Goal: Transaction & Acquisition: Purchase product/service

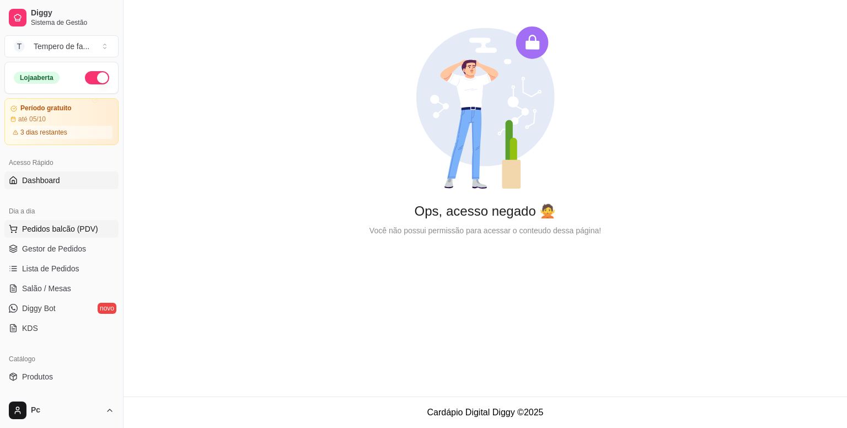
click at [44, 231] on span "Pedidos balcão (PDV)" at bounding box center [60, 228] width 76 height 11
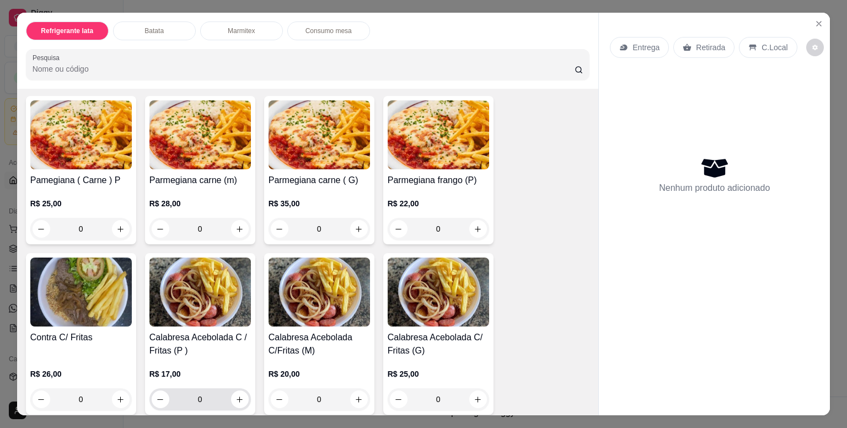
scroll to position [717, 0]
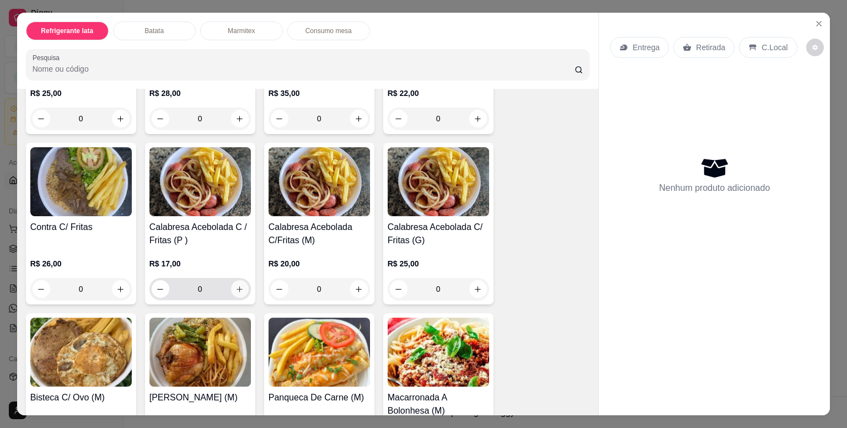
click at [236, 285] on icon "increase-product-quantity" at bounding box center [240, 289] width 8 height 8
type input "1"
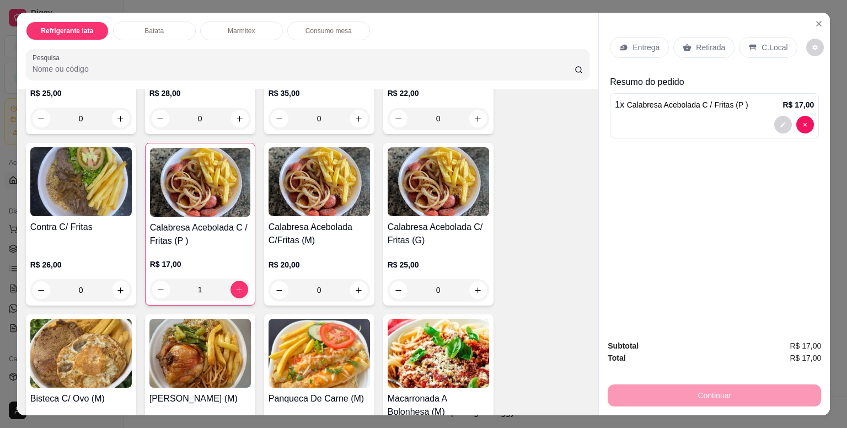
click at [633, 44] on p "Entrega" at bounding box center [646, 47] width 27 height 11
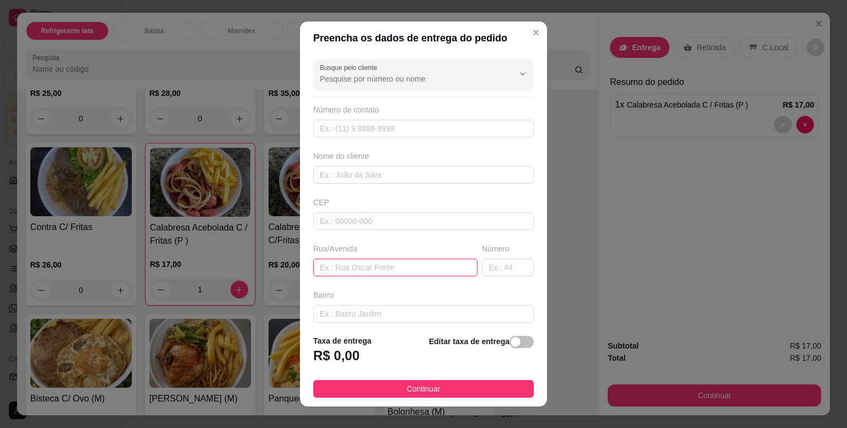
click at [349, 268] on input "text" at bounding box center [395, 268] width 164 height 18
paste input "[STREET_ADDRESS]"
click at [445, 265] on input "[STREET_ADDRESS]" at bounding box center [395, 268] width 164 height 18
type input "Rua [GEOGRAPHIC_DATA]"
click at [503, 265] on input "text" at bounding box center [508, 268] width 52 height 18
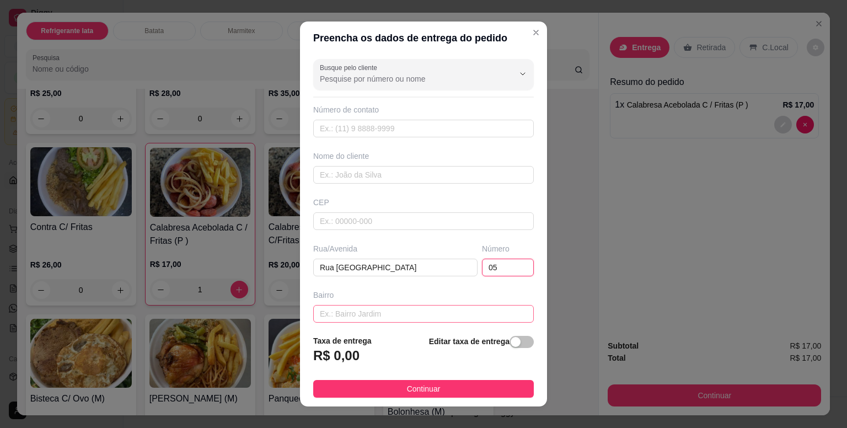
type input "05"
click at [380, 308] on input "text" at bounding box center [423, 314] width 221 height 18
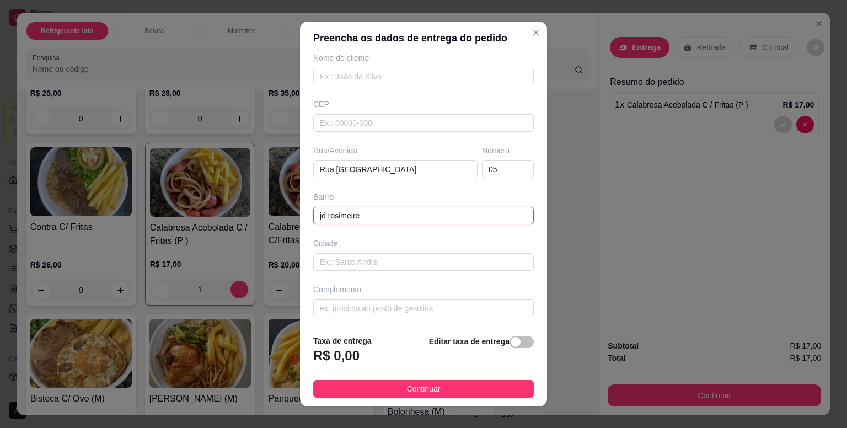
click at [368, 218] on input "jd rosimeire" at bounding box center [423, 216] width 221 height 18
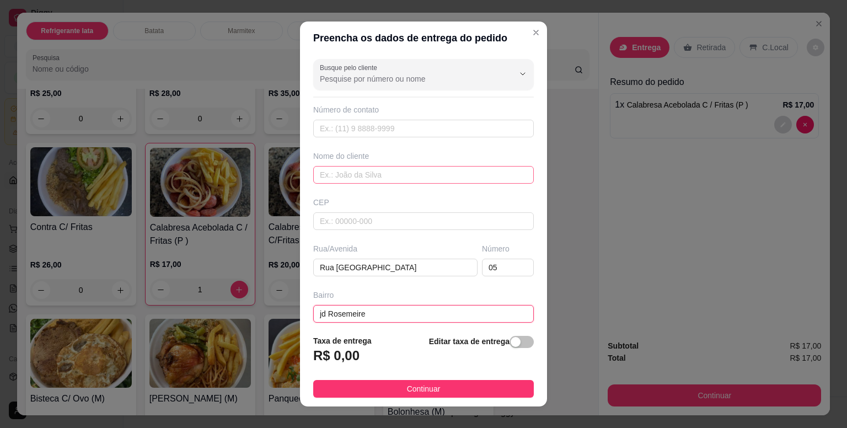
type input "jd Rosemeire"
click at [334, 173] on input "text" at bounding box center [423, 175] width 221 height 18
click at [321, 175] on input "cli r d" at bounding box center [423, 175] width 221 height 18
click at [323, 178] on input "cli r d" at bounding box center [423, 175] width 221 height 18
type input "r d"
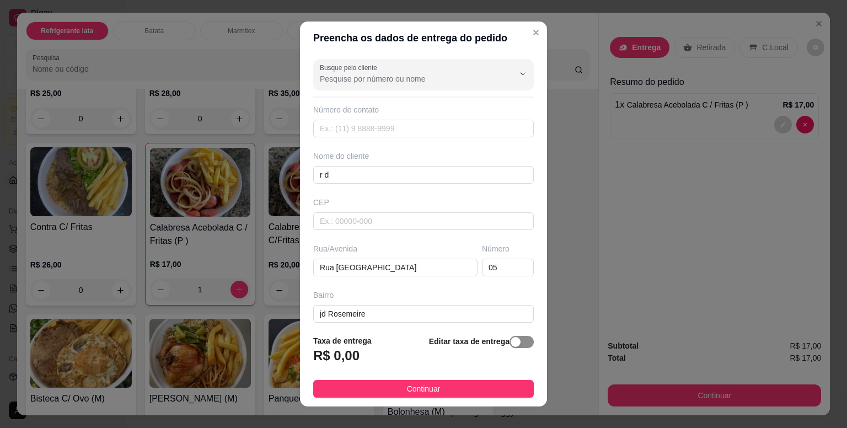
click at [511, 346] on div "button" at bounding box center [516, 342] width 10 height 10
click at [369, 369] on input "0,00" at bounding box center [373, 360] width 118 height 21
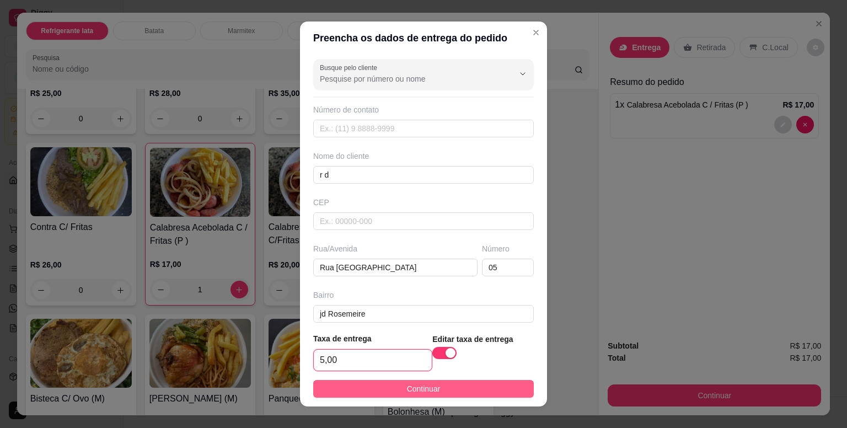
type input "5,00"
click at [417, 391] on span "Continuar" at bounding box center [424, 389] width 34 height 12
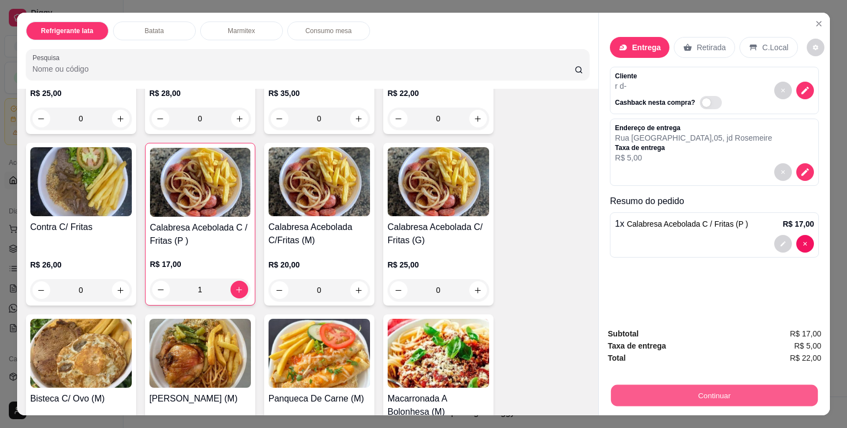
click at [631, 389] on button "Continuar" at bounding box center [714, 396] width 207 height 22
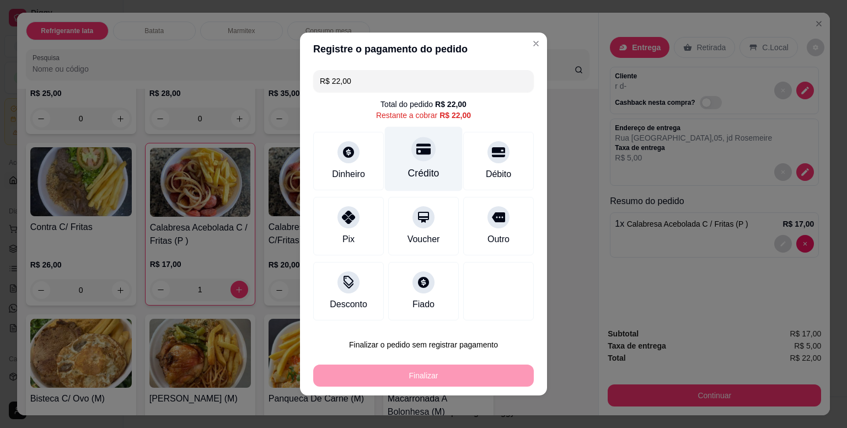
click at [408, 176] on div "Crédito" at bounding box center [423, 173] width 31 height 14
type input "R$ 0,00"
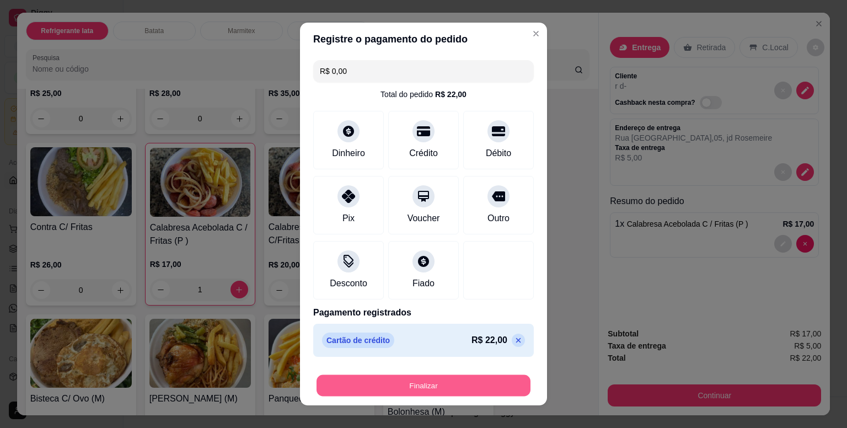
click at [446, 389] on button "Finalizar" at bounding box center [424, 386] width 214 height 22
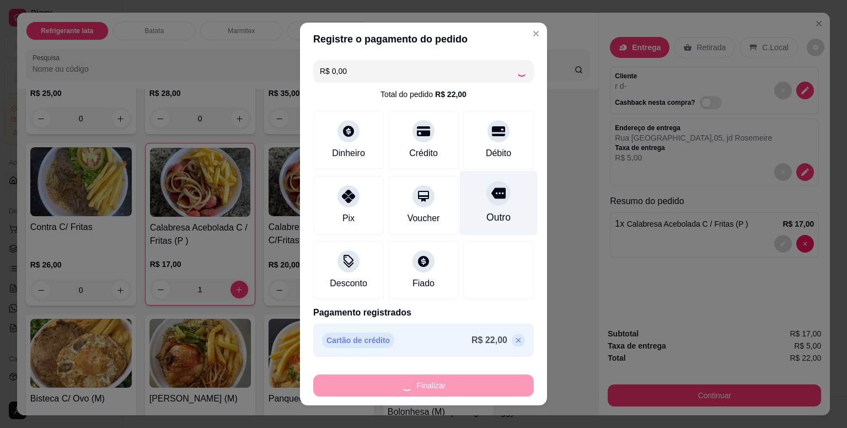
type input "0"
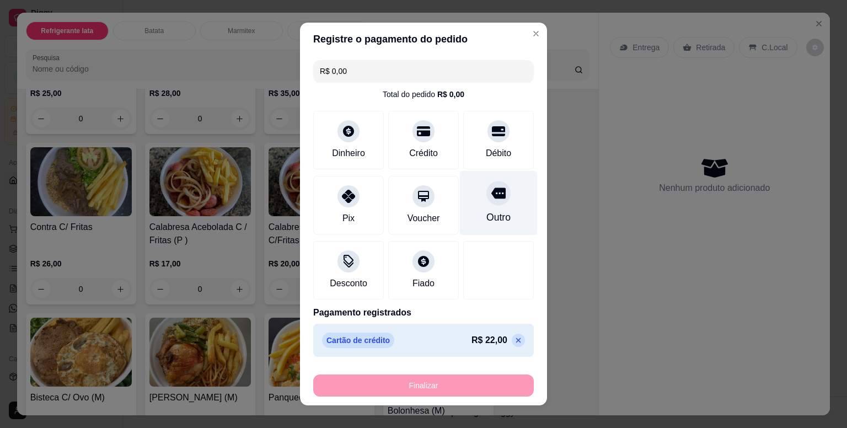
type input "-R$ 22,00"
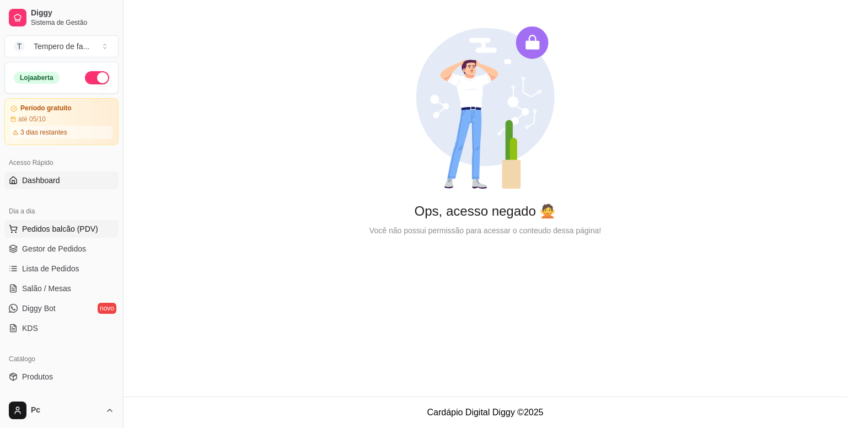
click at [46, 230] on span "Pedidos balcão (PDV)" at bounding box center [60, 228] width 76 height 11
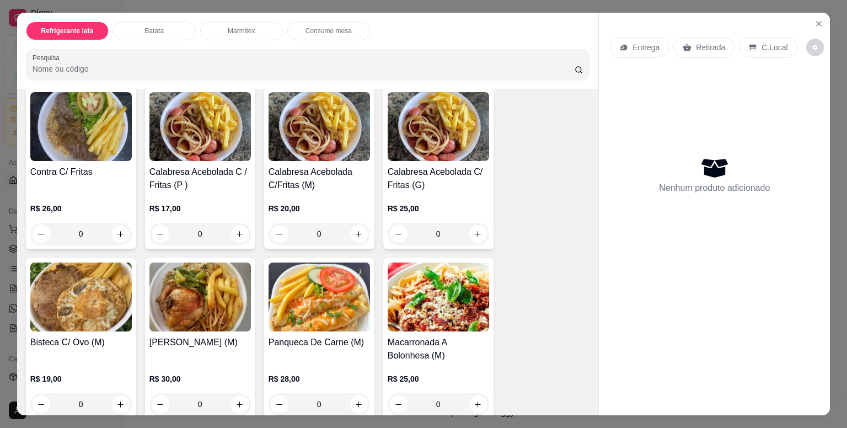
scroll to position [1103, 0]
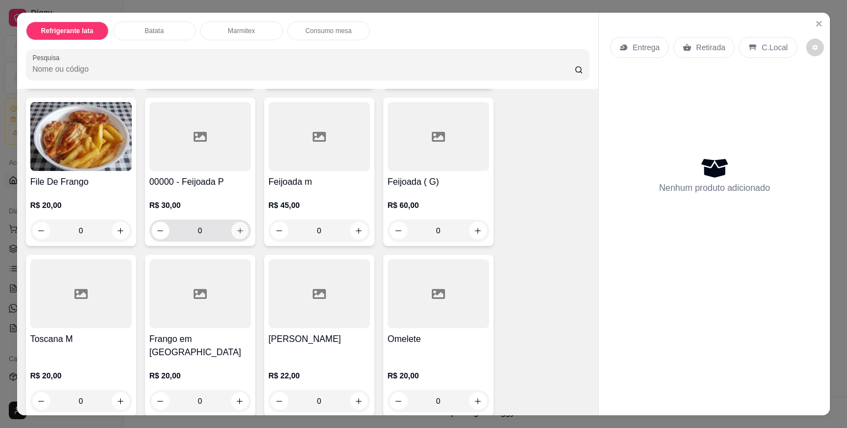
click at [241, 228] on button "increase-product-quantity" at bounding box center [239, 230] width 17 height 17
type input "1"
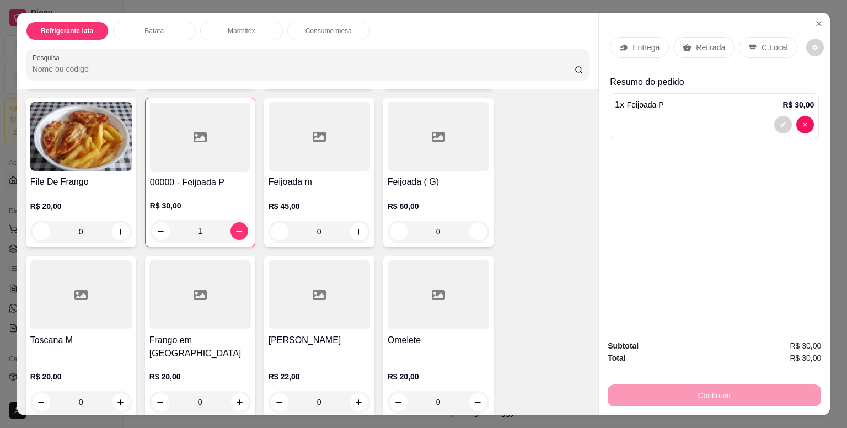
click at [167, 204] on p "R$ 30,00" at bounding box center [200, 205] width 100 height 11
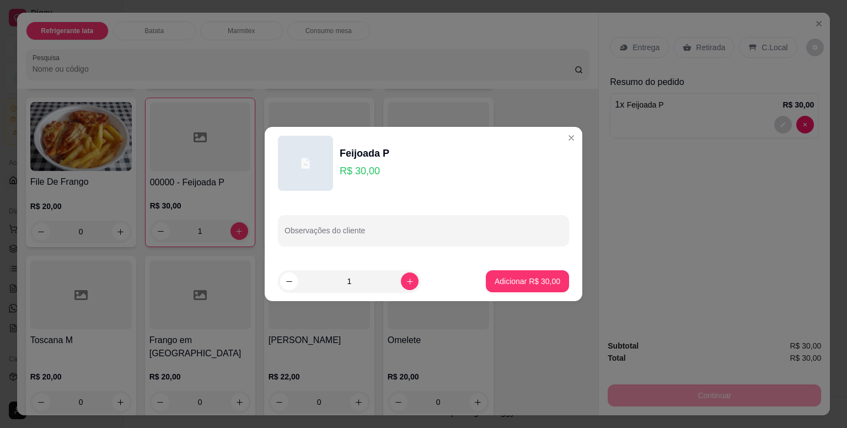
click at [369, 174] on p "R$ 30,00" at bounding box center [365, 170] width 50 height 15
click at [365, 170] on p "R$ 30,00" at bounding box center [365, 170] width 50 height 15
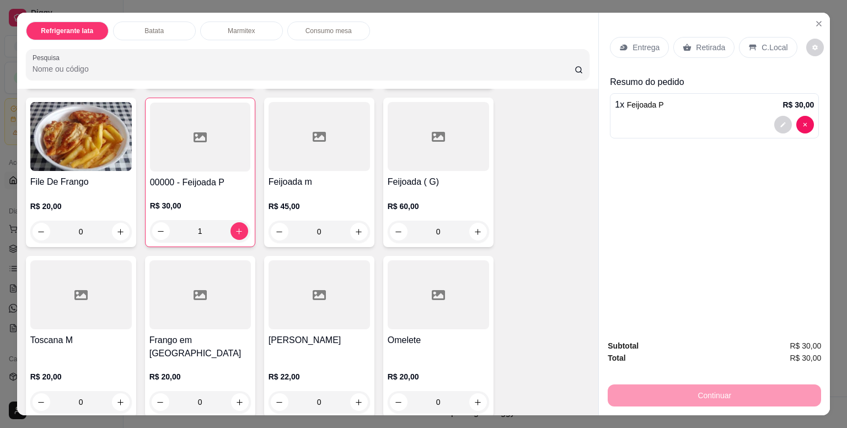
scroll to position [1214, 0]
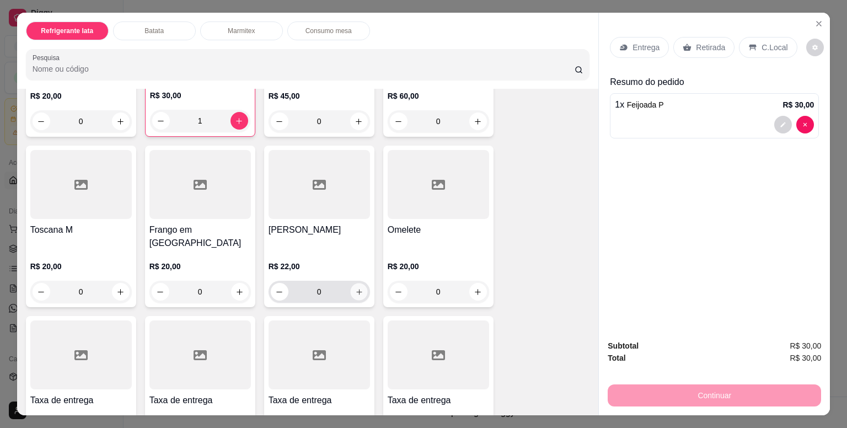
click at [359, 288] on icon "increase-product-quantity" at bounding box center [359, 292] width 8 height 8
type input "1"
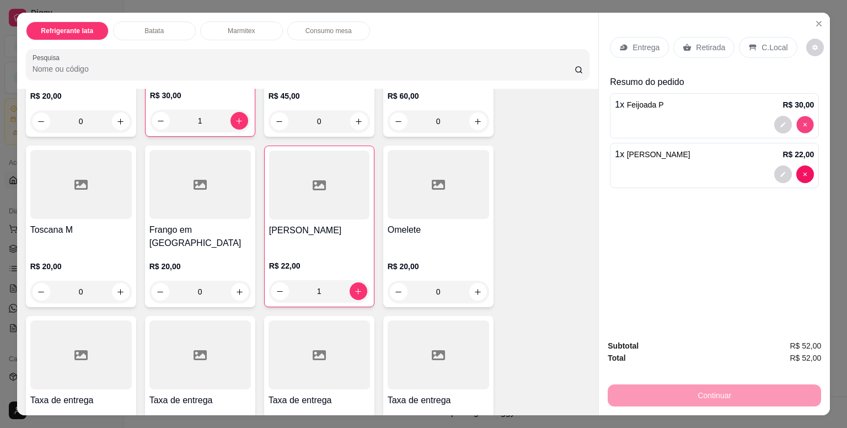
type input "0"
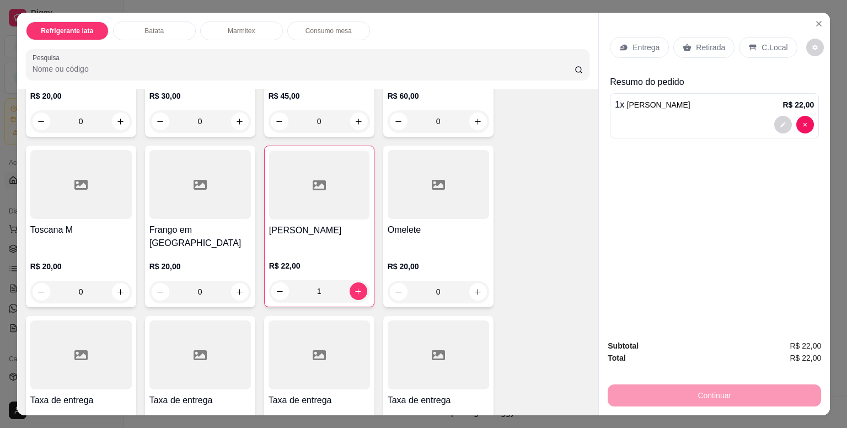
click at [647, 47] on p "Entrega" at bounding box center [646, 47] width 27 height 11
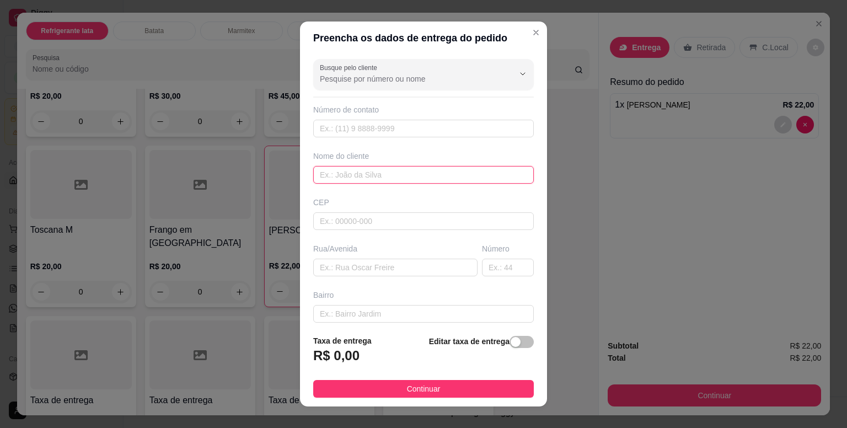
click at [346, 173] on input "text" at bounding box center [423, 175] width 221 height 18
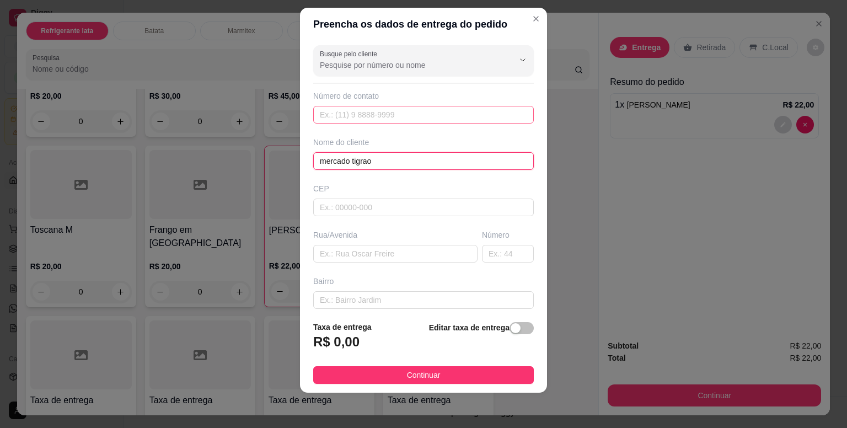
type input "mercado tigrao"
click at [362, 111] on input "text" at bounding box center [423, 115] width 221 height 18
click at [511, 332] on div "button" at bounding box center [516, 328] width 10 height 10
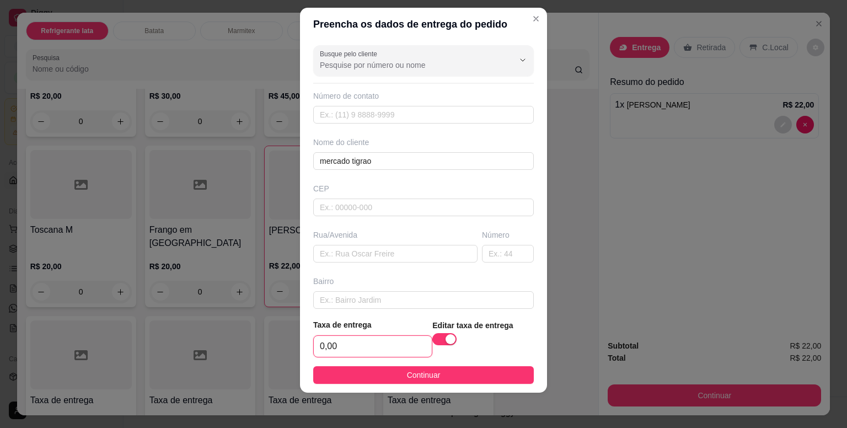
click at [403, 340] on input "0,00" at bounding box center [373, 346] width 118 height 21
click at [403, 347] on input "15,00" at bounding box center [373, 346] width 118 height 21
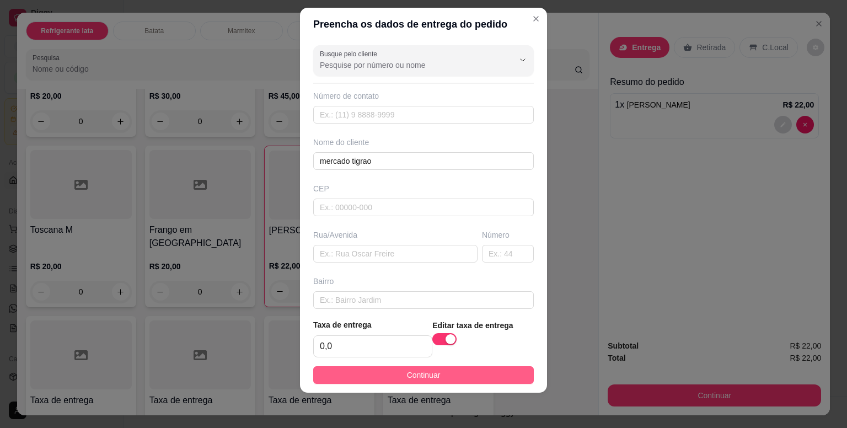
type input "0,00"
click at [410, 376] on span "Continuar" at bounding box center [424, 375] width 34 height 12
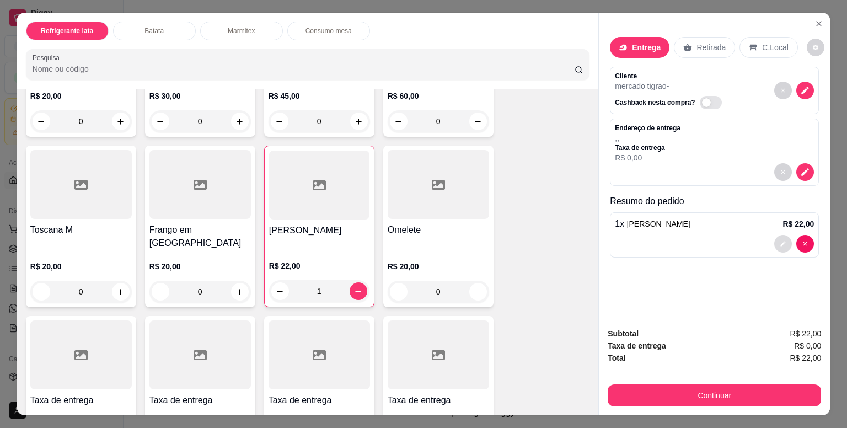
click at [779, 243] on button "decrease-product-quantity" at bounding box center [784, 244] width 18 height 18
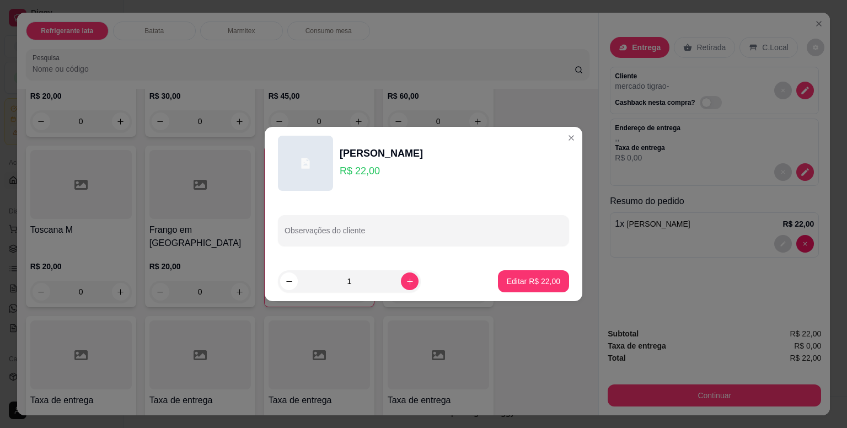
click at [364, 173] on p "R$ 22,00" at bounding box center [381, 170] width 83 height 15
click at [536, 282] on p "Editar R$ 22,00" at bounding box center [534, 281] width 52 height 10
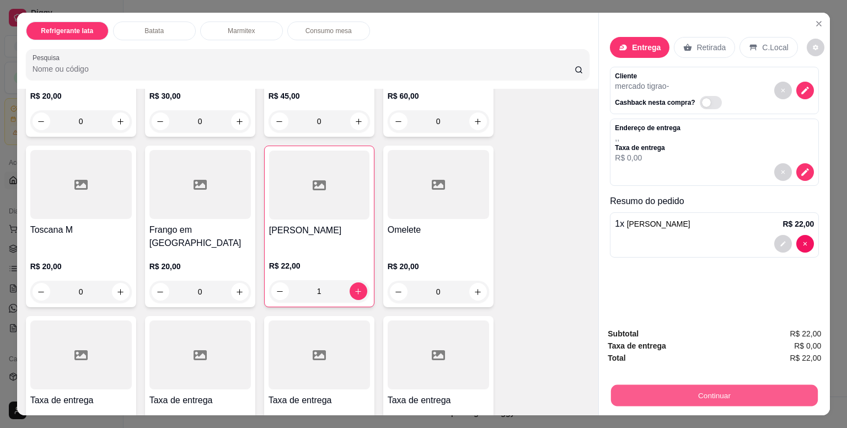
click at [775, 394] on button "Continuar" at bounding box center [714, 396] width 207 height 22
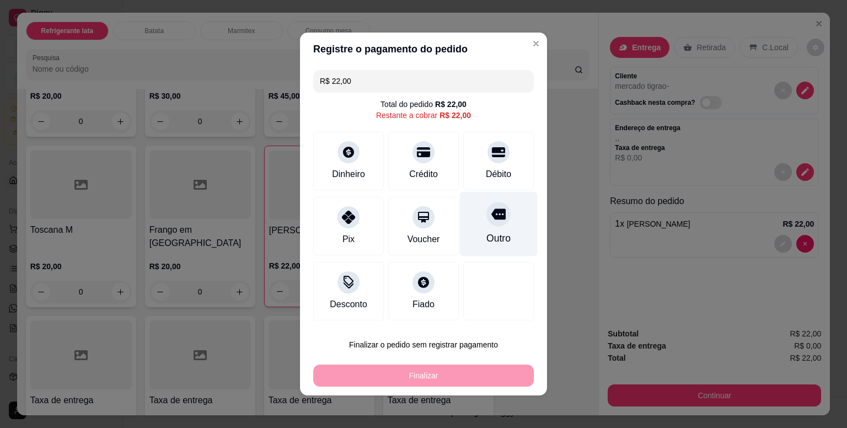
click at [492, 217] on icon at bounding box center [499, 214] width 14 height 11
type input "R$ 0,00"
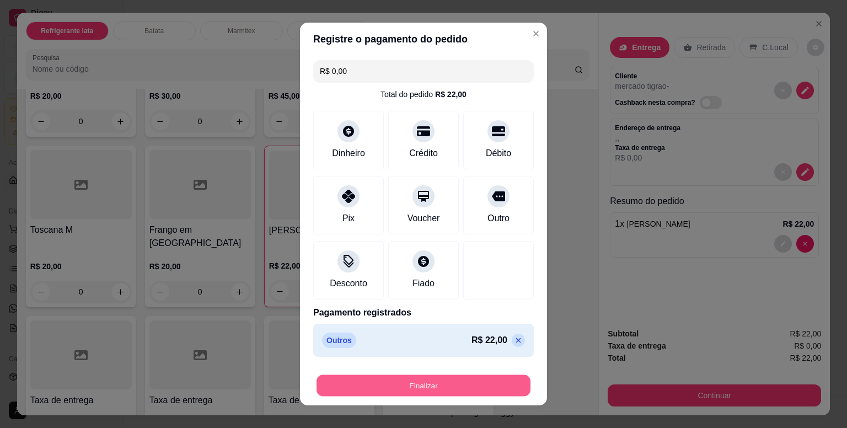
click at [488, 380] on button "Finalizar" at bounding box center [424, 386] width 214 height 22
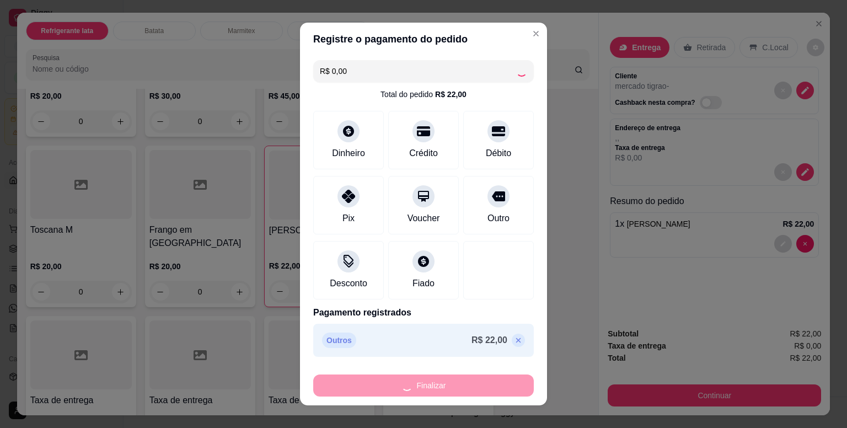
type input "0"
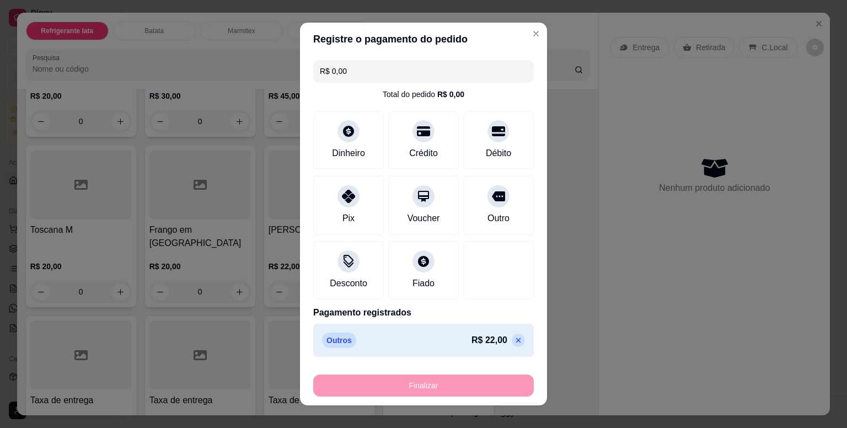
type input "-R$ 22,00"
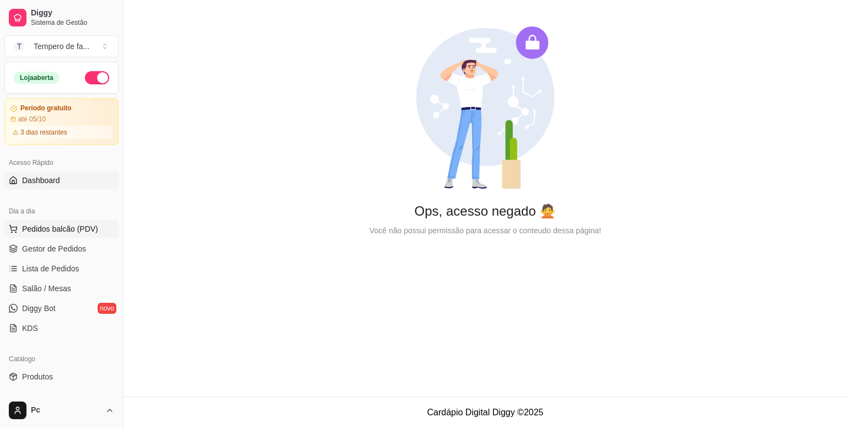
click at [56, 234] on button "Pedidos balcão (PDV)" at bounding box center [61, 229] width 114 height 18
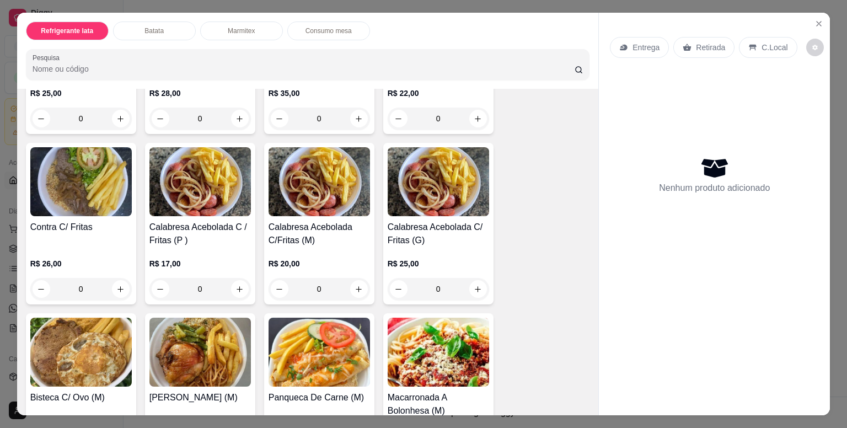
scroll to position [662, 0]
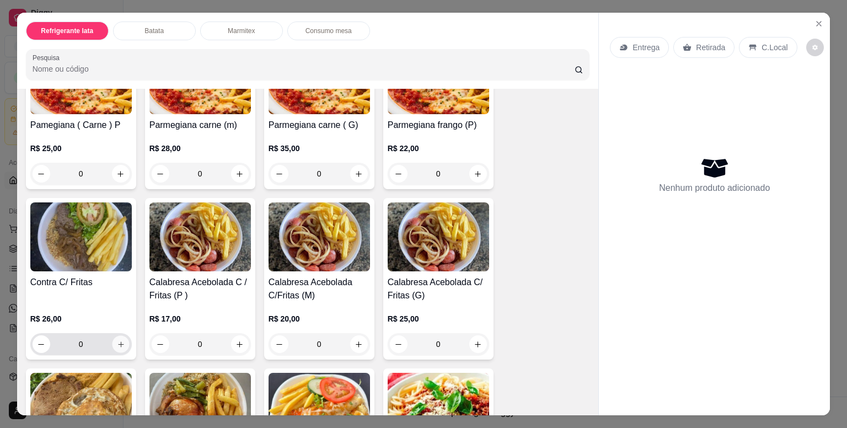
click at [116, 340] on icon "increase-product-quantity" at bounding box center [120, 344] width 8 height 8
type input "1"
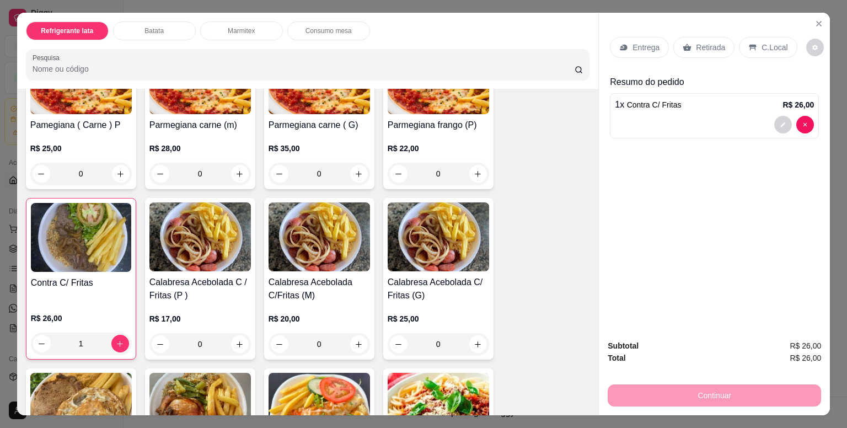
click at [633, 44] on p "Entrega" at bounding box center [646, 47] width 27 height 11
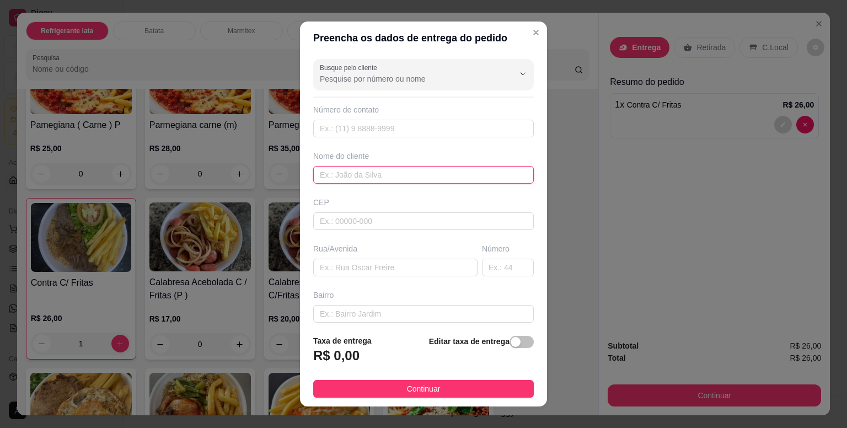
click at [354, 175] on input "text" at bounding box center [423, 175] width 221 height 18
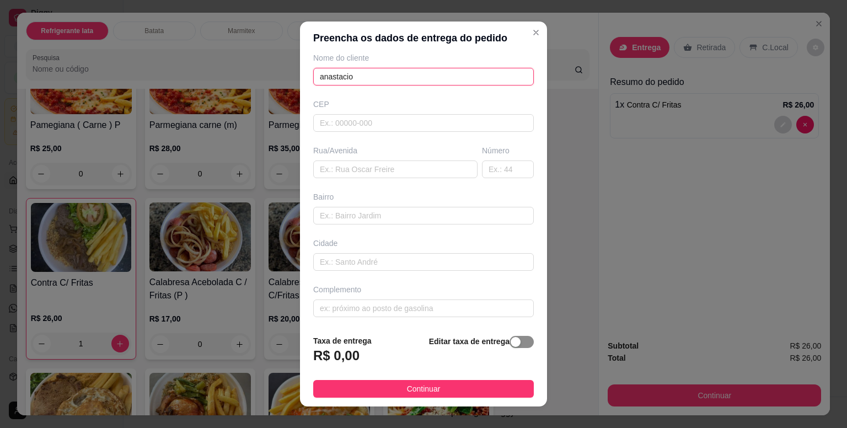
type input "anastacio"
click at [511, 344] on div "button" at bounding box center [516, 342] width 10 height 10
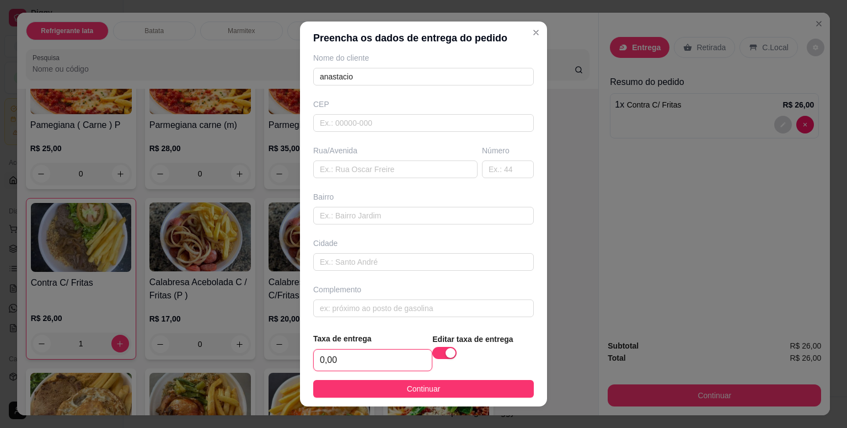
click at [399, 366] on input "0,00" at bounding box center [373, 360] width 118 height 21
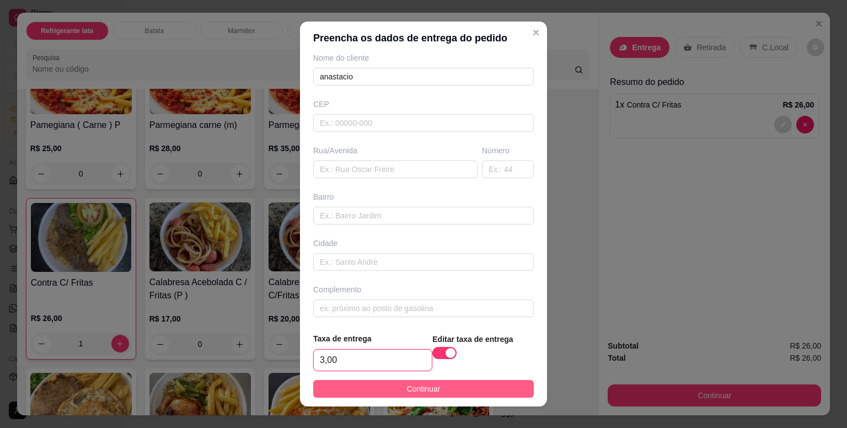
type input "3,00"
click at [413, 391] on span "Continuar" at bounding box center [424, 389] width 34 height 12
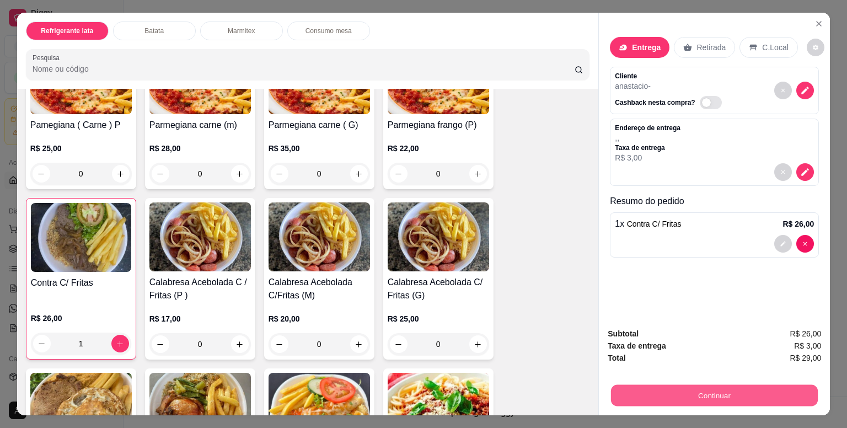
click at [671, 387] on button "Continuar" at bounding box center [714, 396] width 207 height 22
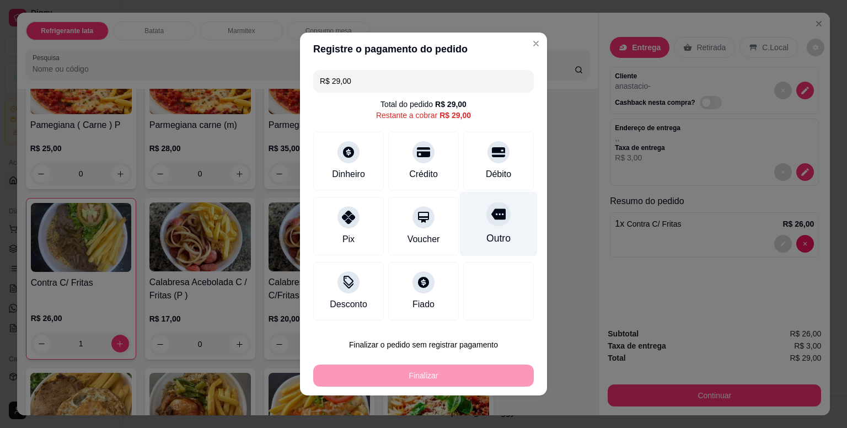
click at [496, 232] on div "Outro" at bounding box center [499, 238] width 24 height 14
type input "R$ 0,00"
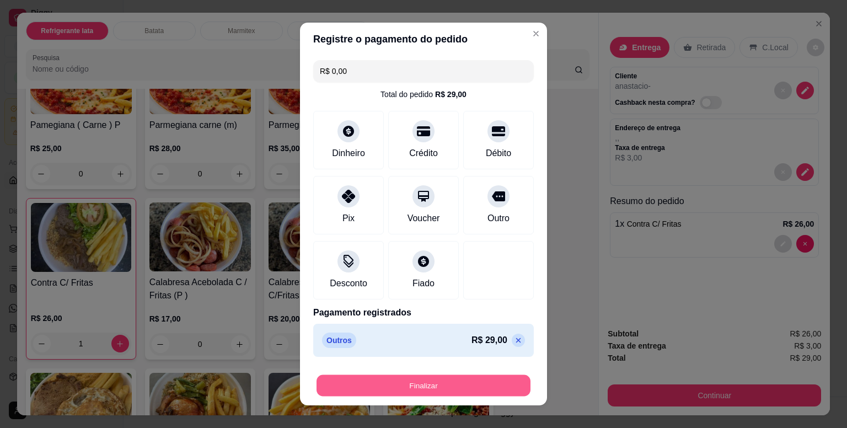
click at [467, 387] on button "Finalizar" at bounding box center [424, 386] width 214 height 22
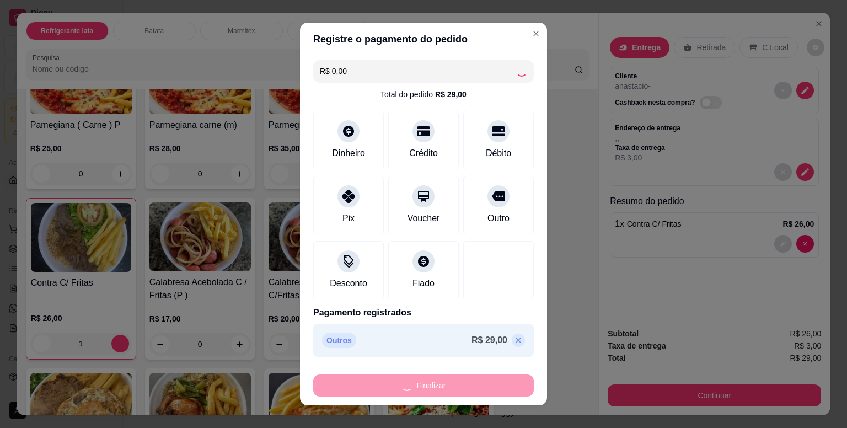
type input "0"
type input "-R$ 29,00"
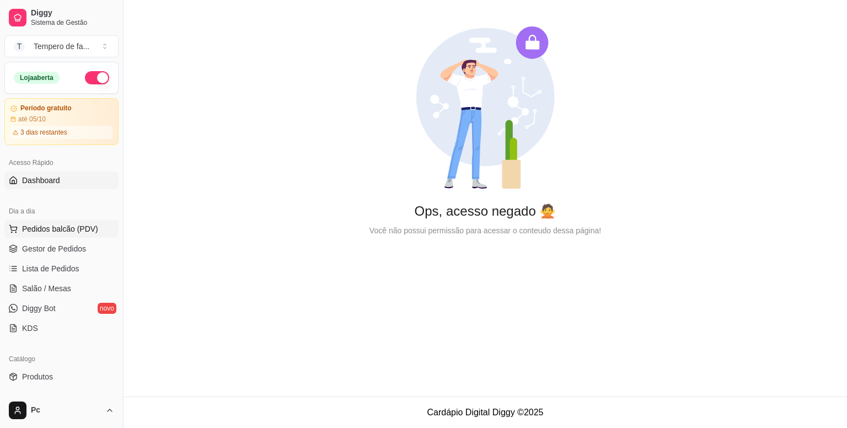
click at [57, 228] on span "Pedidos balcão (PDV)" at bounding box center [60, 228] width 76 height 11
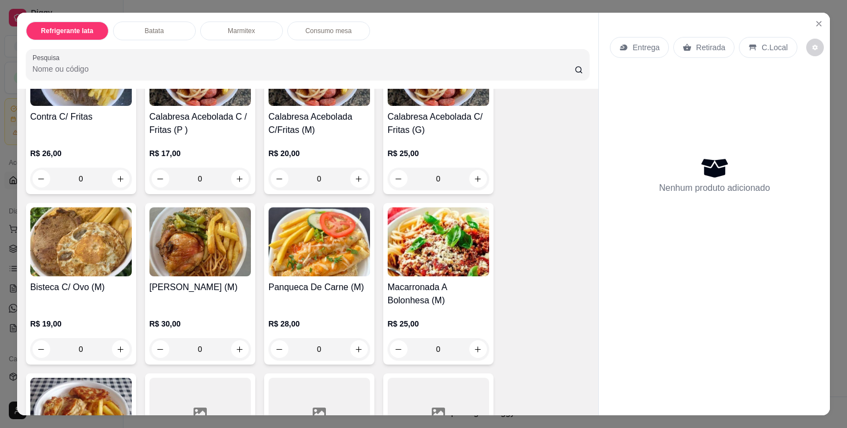
scroll to position [993, 0]
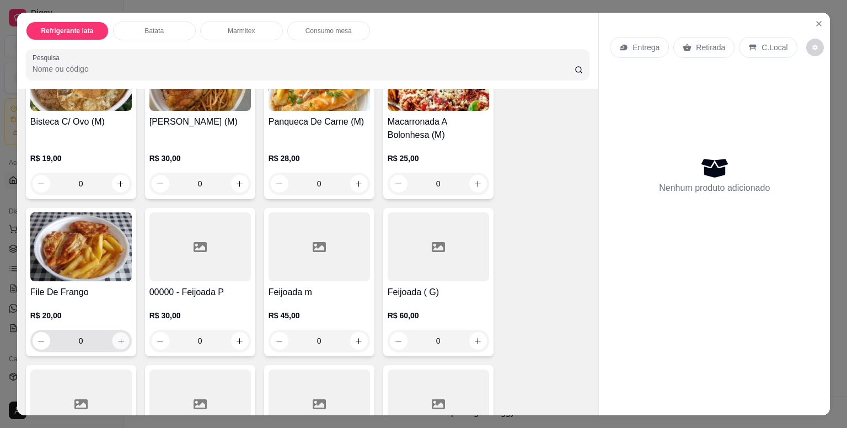
click at [117, 338] on icon "increase-product-quantity" at bounding box center [120, 341] width 8 height 8
type input "1"
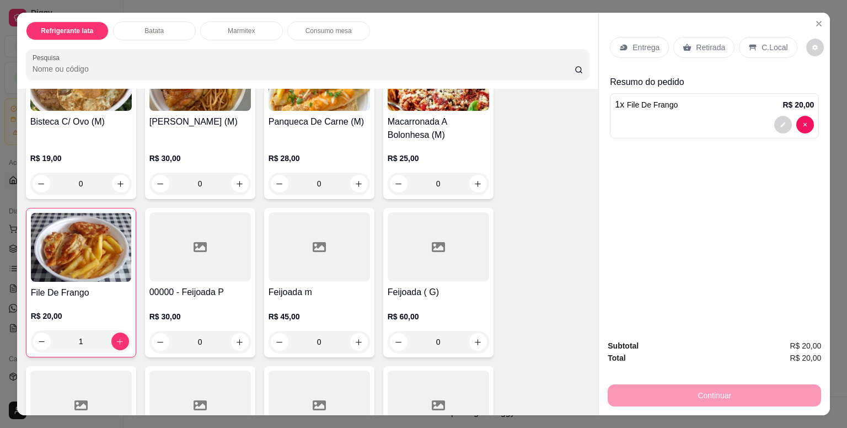
click at [637, 50] on div "Entrega" at bounding box center [639, 47] width 59 height 21
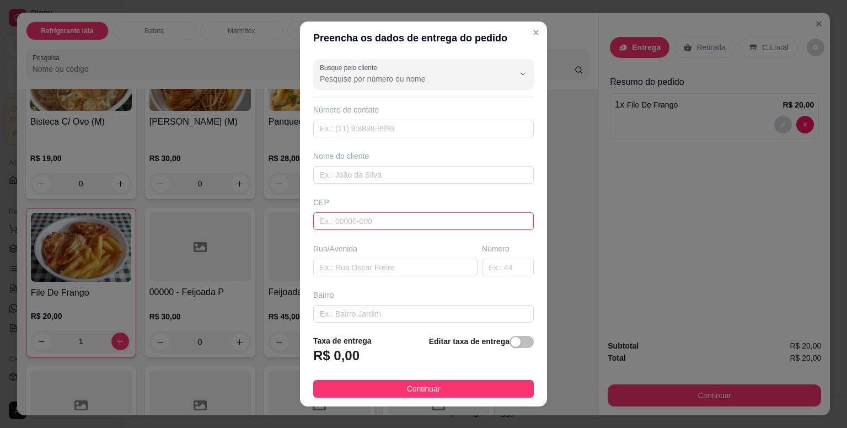
click at [339, 219] on input "text" at bounding box center [423, 221] width 221 height 18
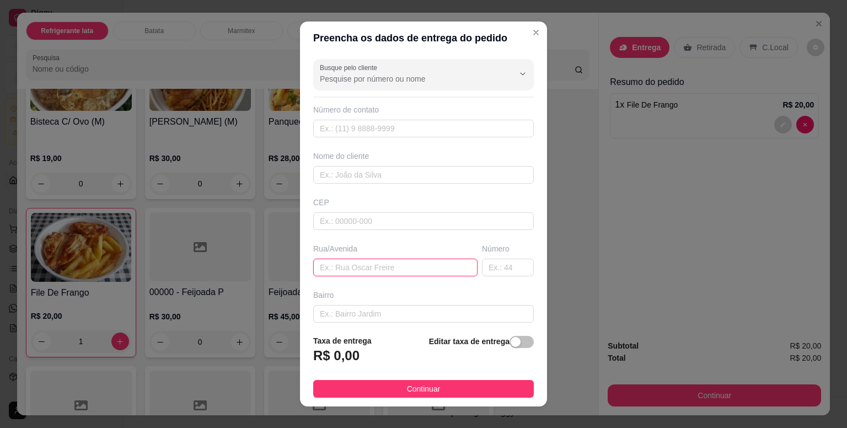
drag, startPoint x: 339, startPoint y: 219, endPoint x: 328, endPoint y: 265, distance: 47.6
click at [328, 262] on input "text" at bounding box center [395, 268] width 164 height 18
click at [328, 266] on input "text" at bounding box center [395, 268] width 164 height 18
paste input "Av. [PERSON_NAME], 220"
click at [434, 266] on input "Av. [PERSON_NAME], 220" at bounding box center [395, 268] width 164 height 18
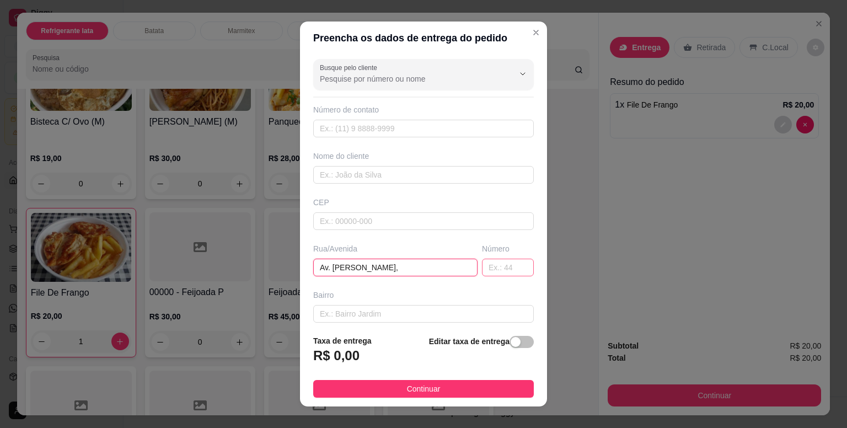
type input "Av. [PERSON_NAME],"
click at [495, 268] on input "text" at bounding box center [508, 268] width 52 height 18
type input "220"
click at [369, 177] on input "text" at bounding box center [423, 175] width 221 height 18
click at [354, 178] on input "tiago" at bounding box center [423, 175] width 221 height 18
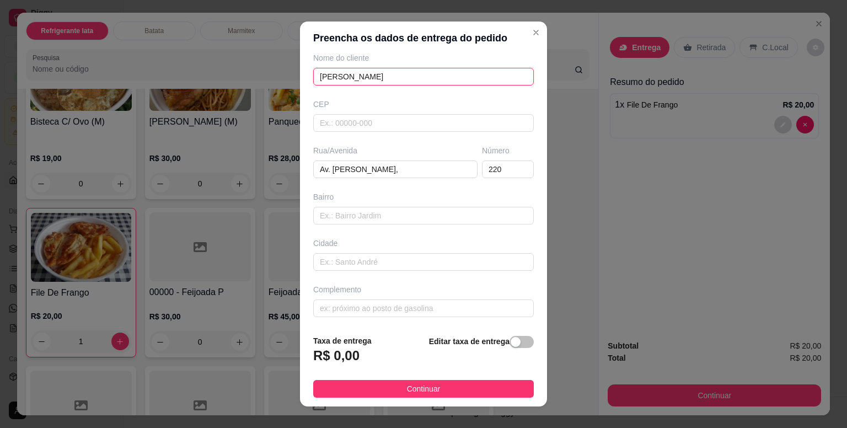
scroll to position [14, 0]
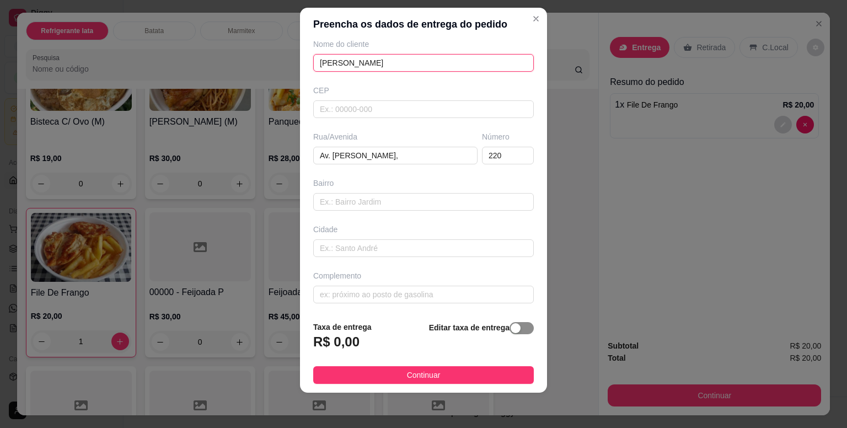
type input "[PERSON_NAME]"
click at [510, 328] on button "button" at bounding box center [522, 328] width 24 height 12
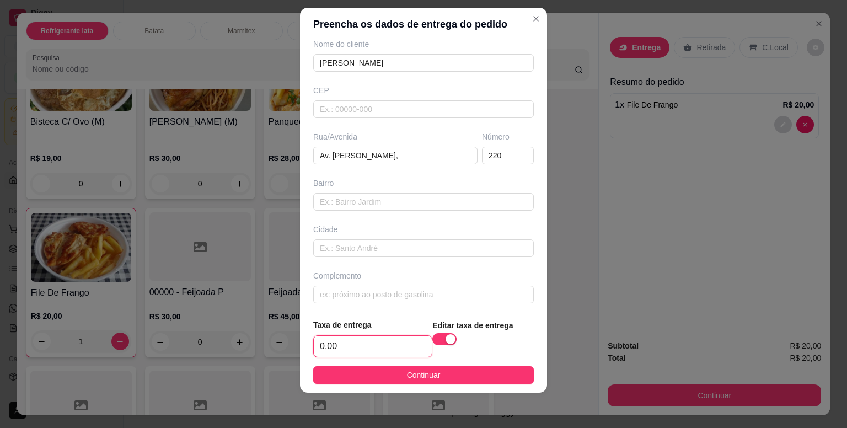
click at [341, 349] on input "0,00" at bounding box center [373, 346] width 118 height 21
type input "5,00"
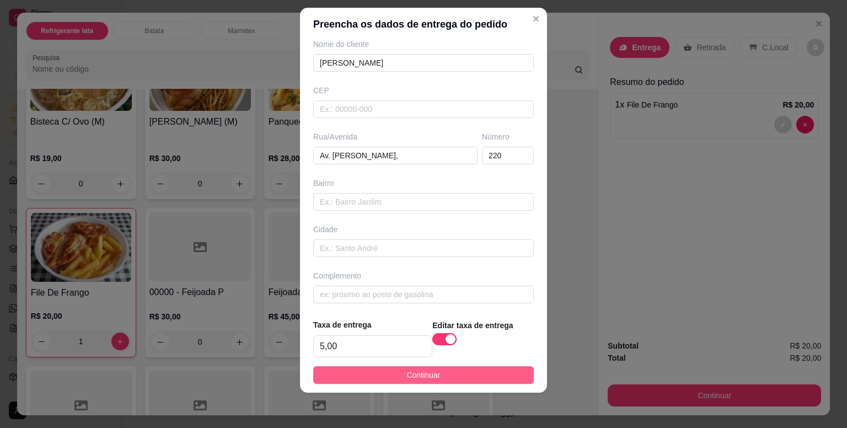
click at [393, 379] on button "Continuar" at bounding box center [423, 375] width 221 height 18
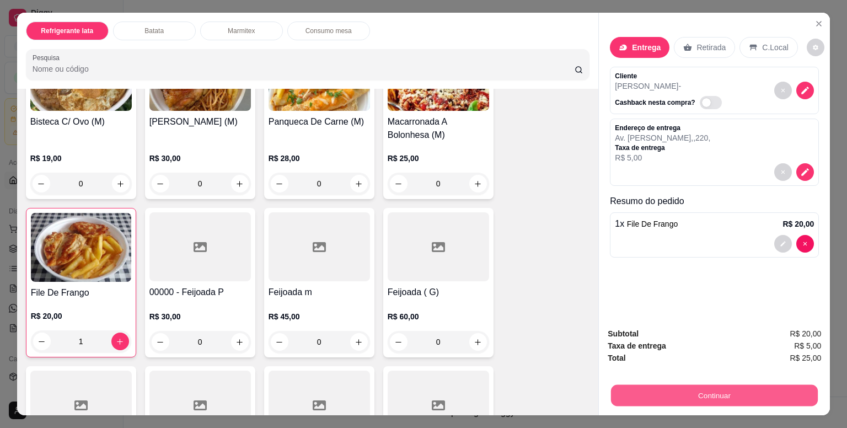
click at [706, 394] on button "Continuar" at bounding box center [714, 396] width 207 height 22
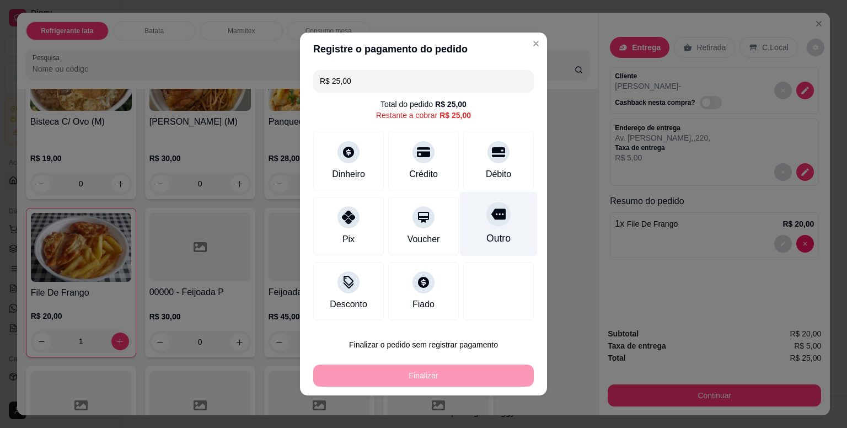
click at [494, 227] on div "Outro" at bounding box center [499, 224] width 78 height 65
type input "R$ 0,00"
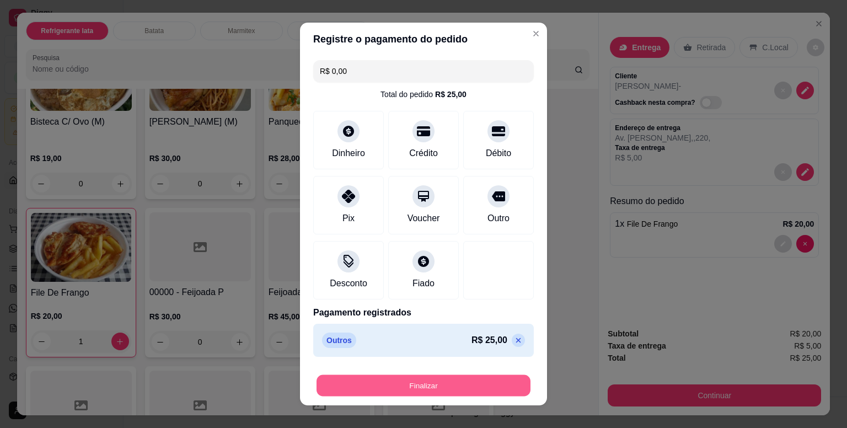
click at [472, 383] on button "Finalizar" at bounding box center [424, 386] width 214 height 22
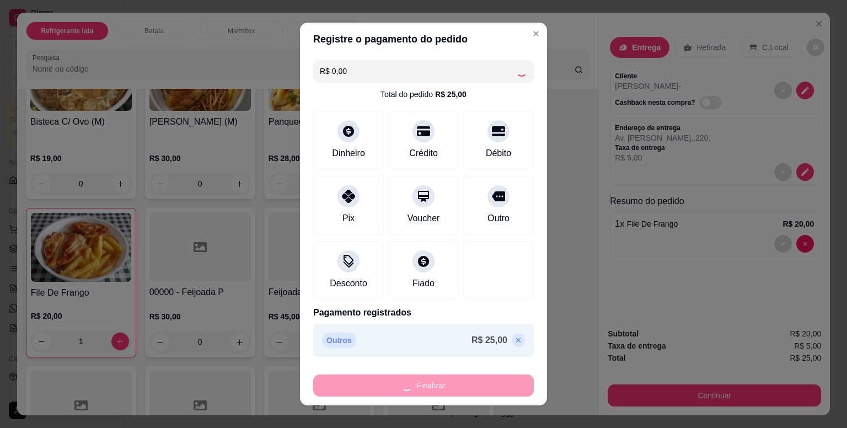
type input "0"
type input "-R$ 25,00"
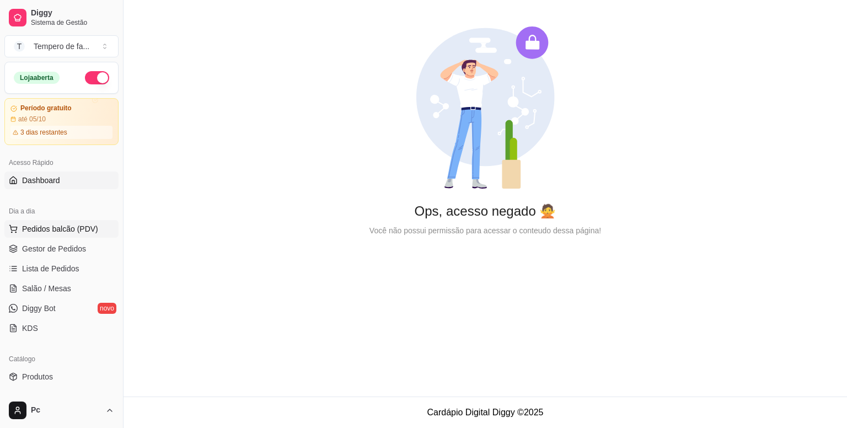
click at [79, 230] on span "Pedidos balcão (PDV)" at bounding box center [60, 228] width 76 height 11
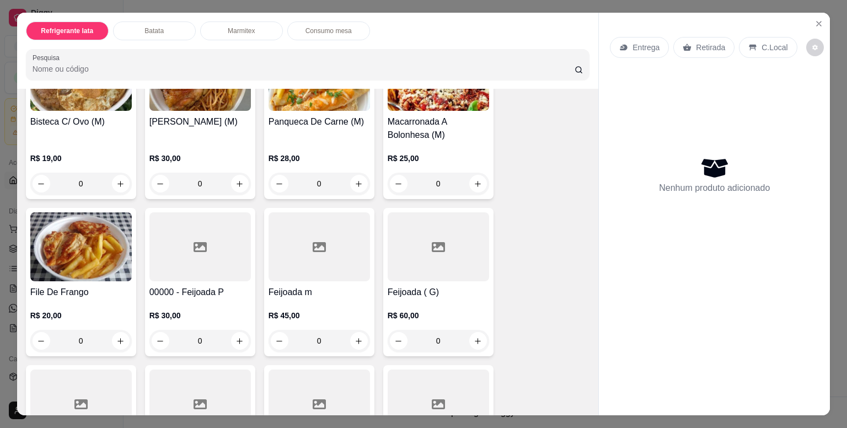
scroll to position [1048, 0]
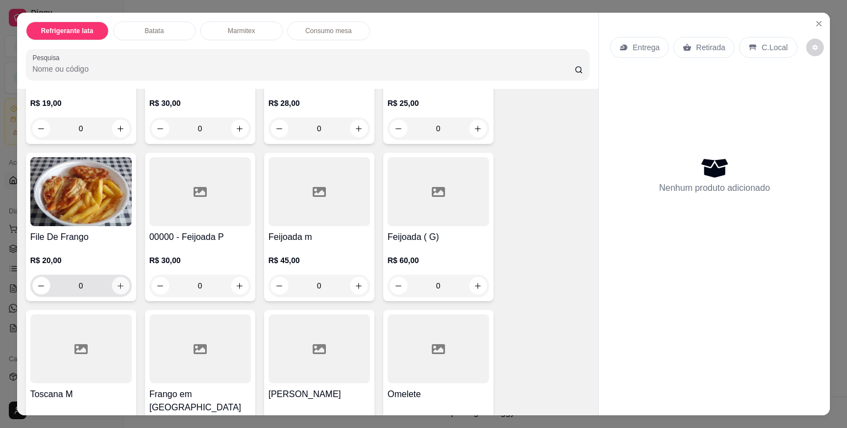
click at [118, 282] on icon "increase-product-quantity" at bounding box center [120, 286] width 8 height 8
type input "1"
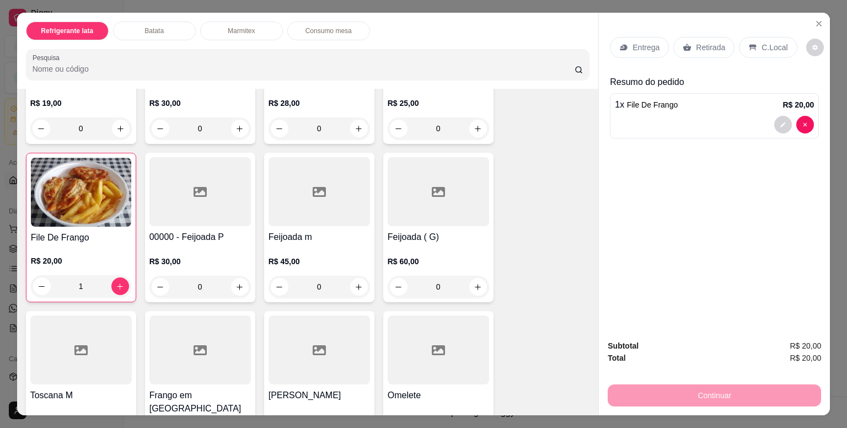
click at [636, 42] on p "Entrega" at bounding box center [646, 47] width 27 height 11
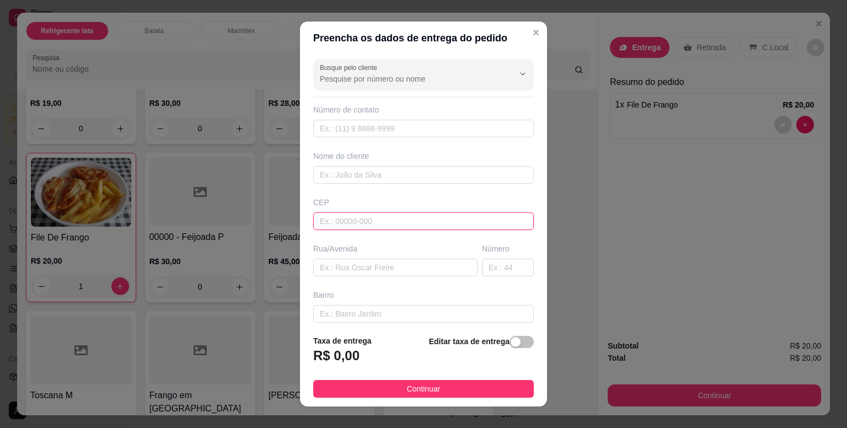
click at [349, 224] on input "text" at bounding box center [423, 221] width 221 height 18
paste input "06663310"
type input "06663310"
type input "[GEOGRAPHIC_DATA]"
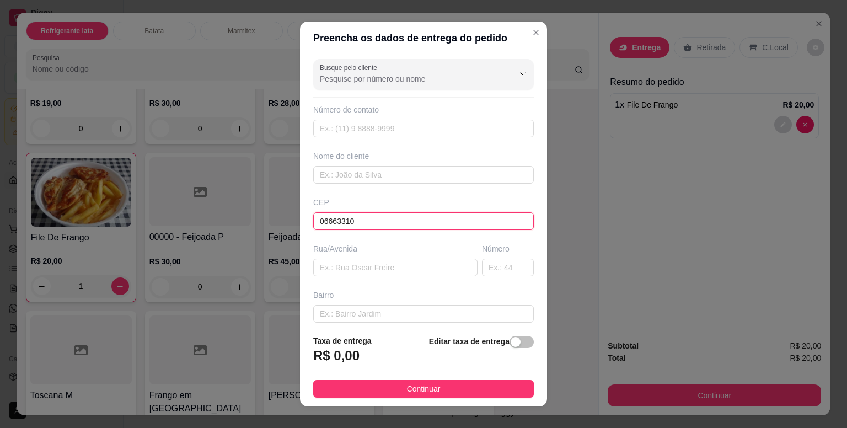
type input "Itapevi"
type input "06663310"
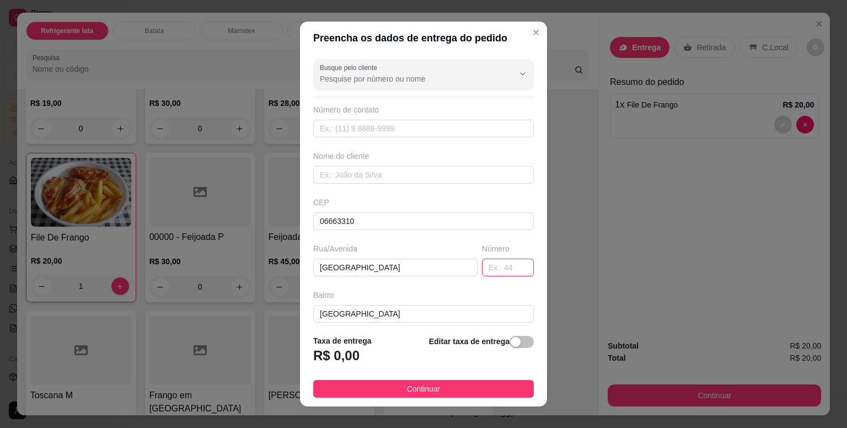
click at [482, 267] on input "text" at bounding box center [508, 268] width 52 height 18
type input "55"
click at [512, 346] on span "button" at bounding box center [522, 342] width 24 height 12
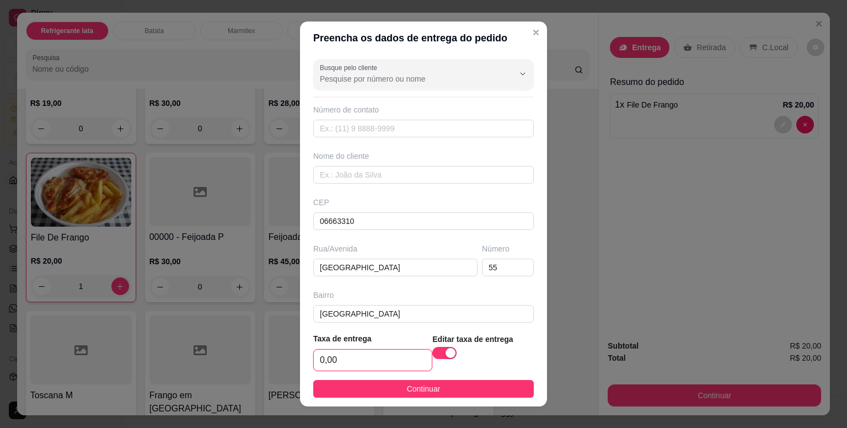
click at [393, 356] on input "0,00" at bounding box center [373, 360] width 118 height 21
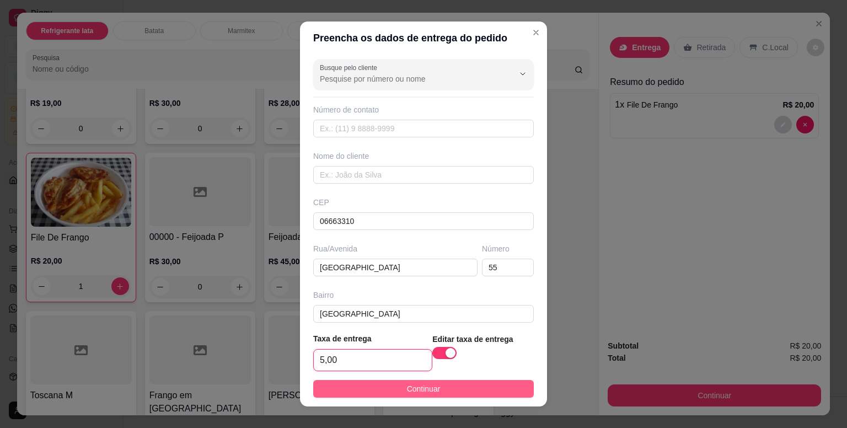
type input "5,00"
click at [429, 389] on span "Continuar" at bounding box center [424, 389] width 34 height 12
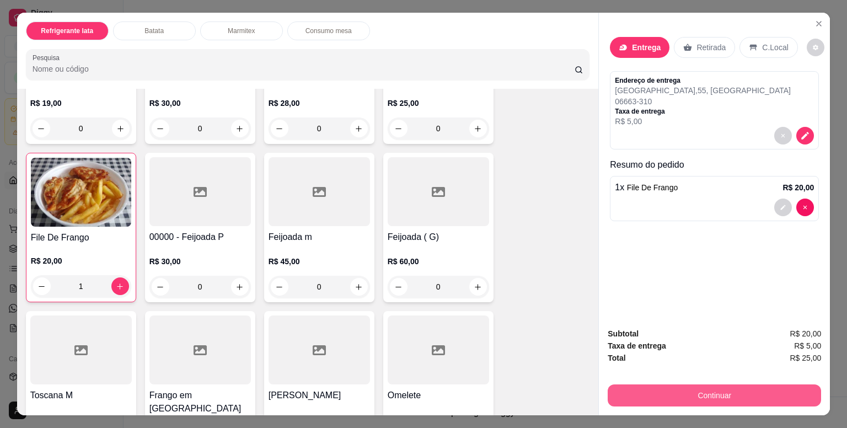
click at [730, 388] on button "Continuar" at bounding box center [714, 396] width 213 height 22
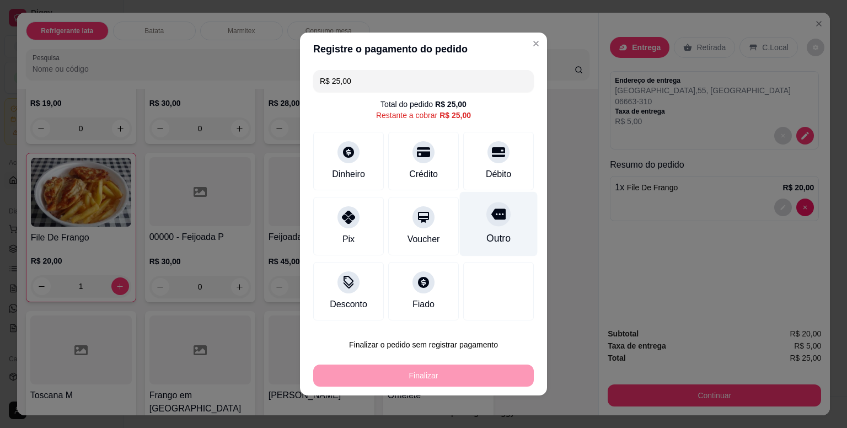
click at [487, 233] on div "Outro" at bounding box center [499, 238] width 24 height 14
type input "R$ 0,00"
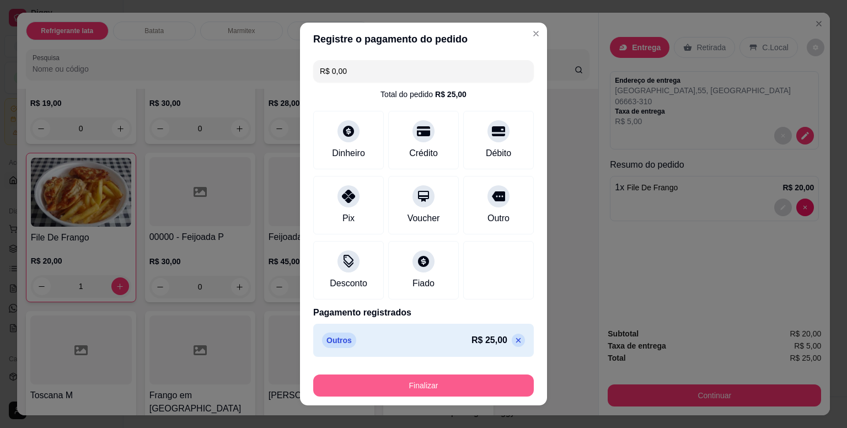
click at [463, 380] on button "Finalizar" at bounding box center [423, 386] width 221 height 22
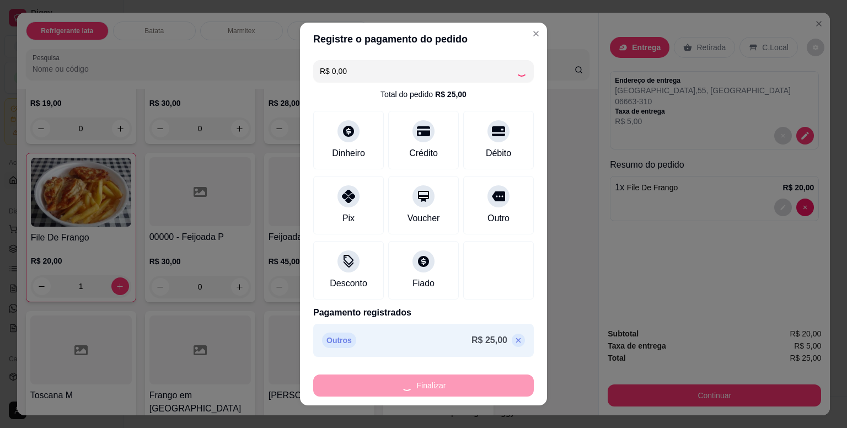
type input "0"
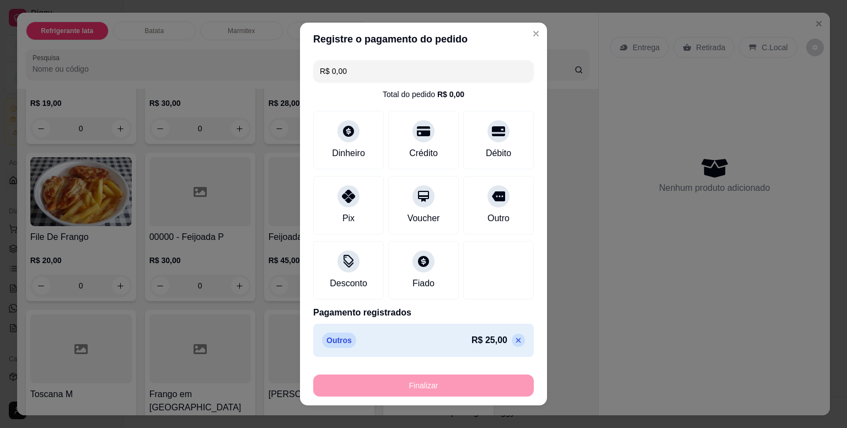
type input "-R$ 25,00"
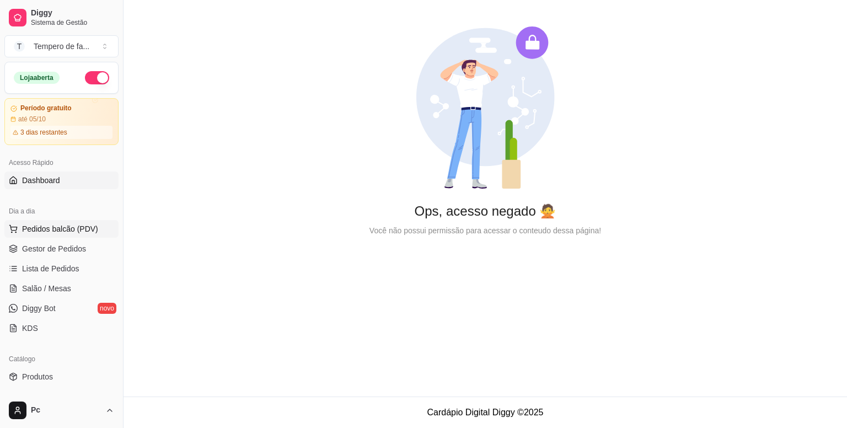
click at [70, 226] on span "Pedidos balcão (PDV)" at bounding box center [60, 228] width 76 height 11
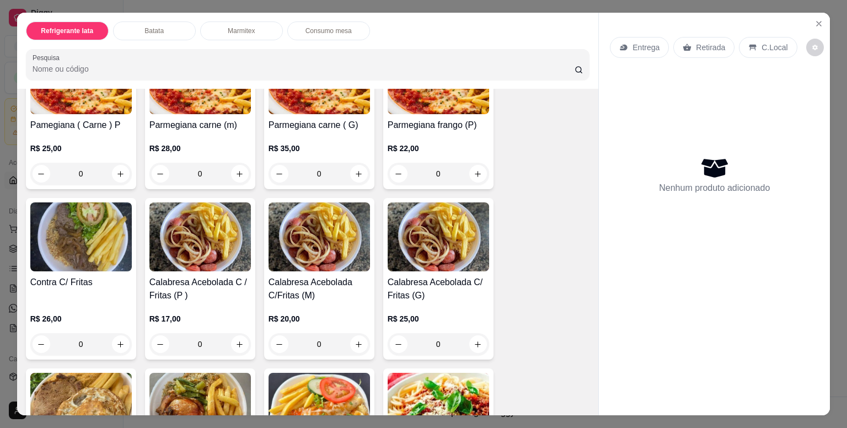
scroll to position [607, 0]
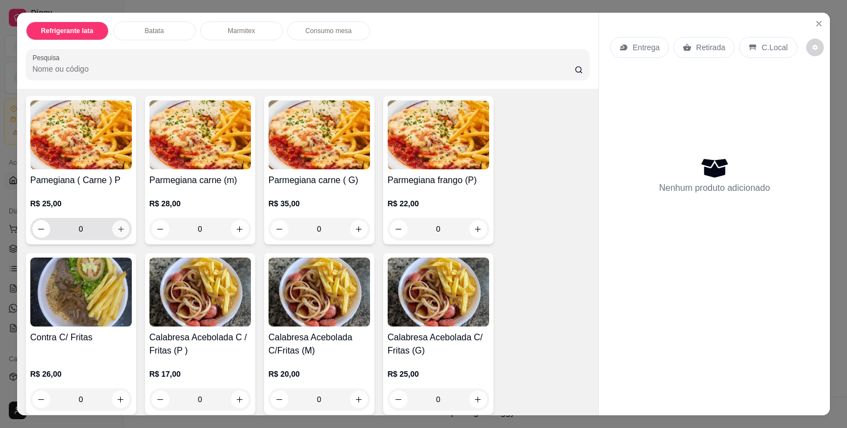
click at [119, 226] on icon "increase-product-quantity" at bounding box center [120, 229] width 8 height 8
type input "1"
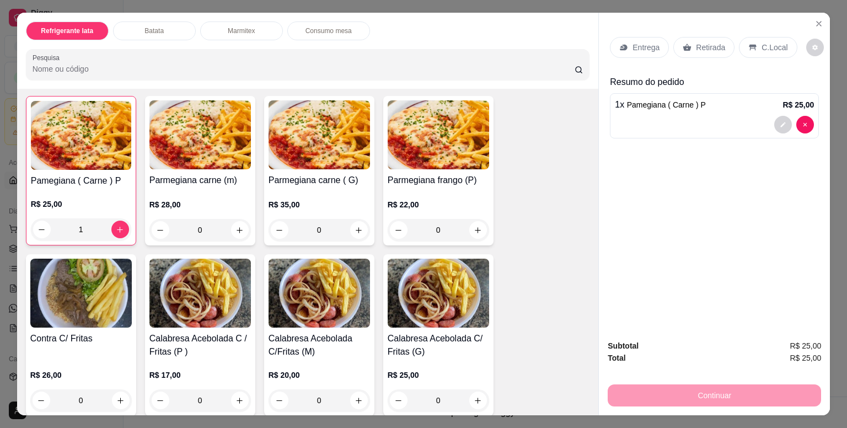
click at [633, 44] on p "Entrega" at bounding box center [646, 47] width 27 height 11
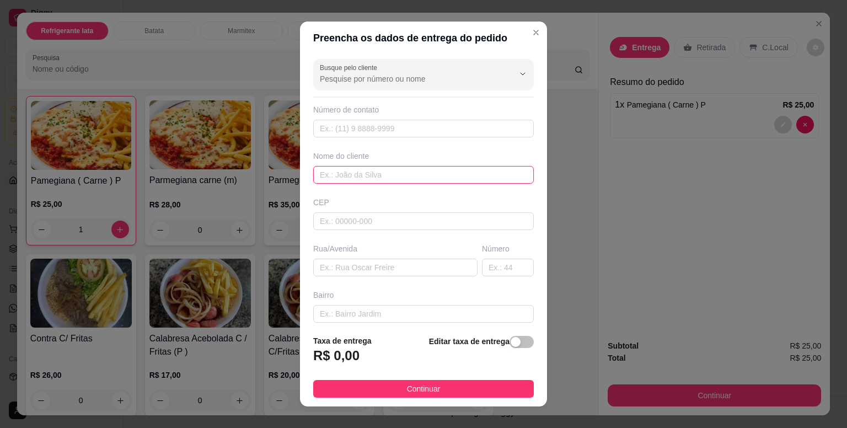
click at [343, 170] on input "text" at bounding box center [423, 175] width 221 height 18
type input "nossa lar"
click at [511, 343] on div "button" at bounding box center [516, 342] width 10 height 10
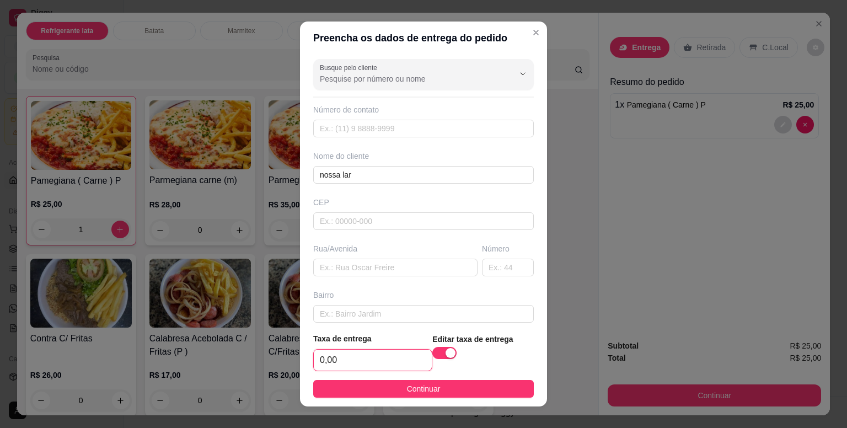
click at [379, 362] on input "0,00" at bounding box center [373, 360] width 118 height 21
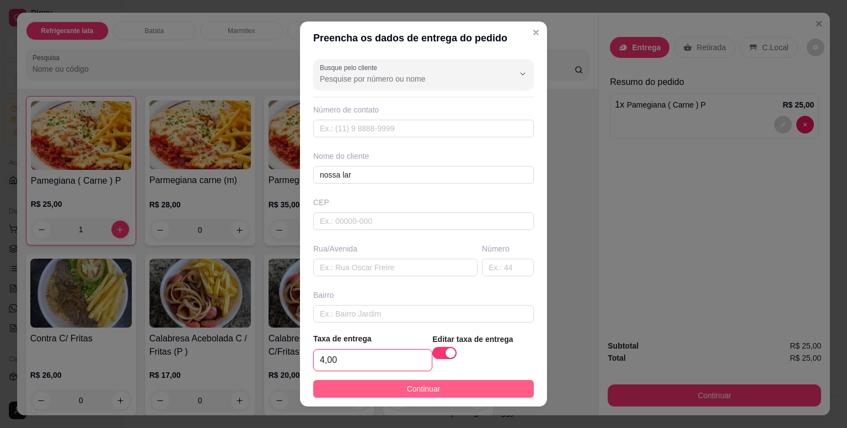
type input "4,00"
click at [394, 388] on button "Continuar" at bounding box center [423, 389] width 221 height 18
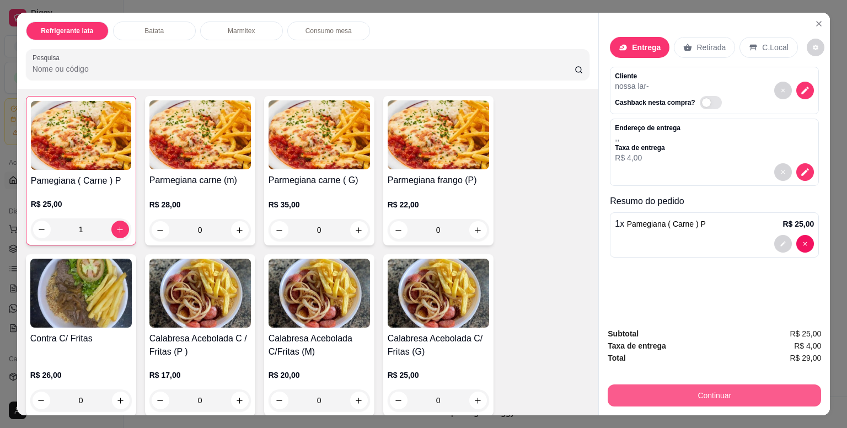
click at [696, 390] on button "Continuar" at bounding box center [714, 396] width 213 height 22
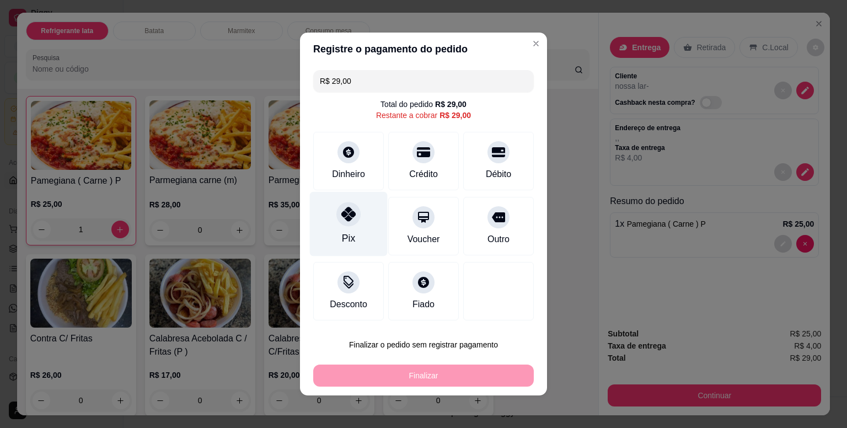
click at [343, 228] on div "Pix" at bounding box center [349, 224] width 78 height 65
type input "R$ 0,00"
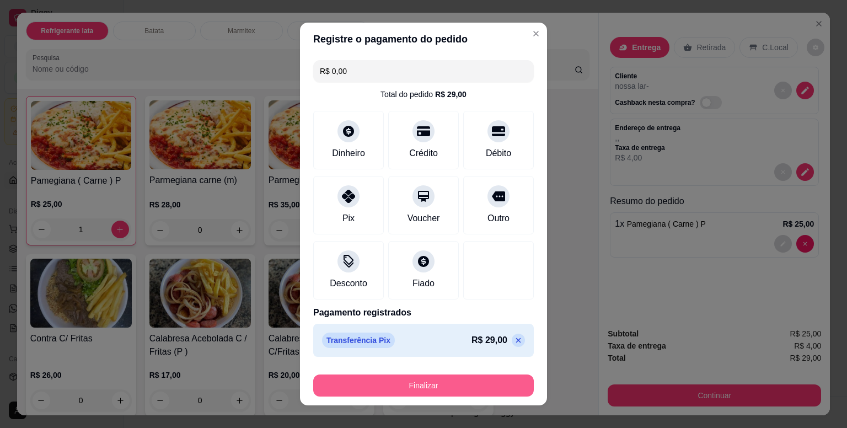
click at [399, 380] on button "Finalizar" at bounding box center [423, 386] width 221 height 22
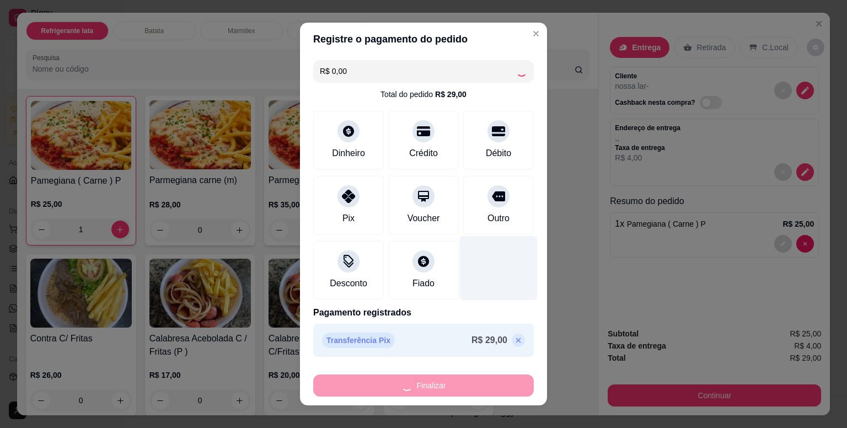
type input "0"
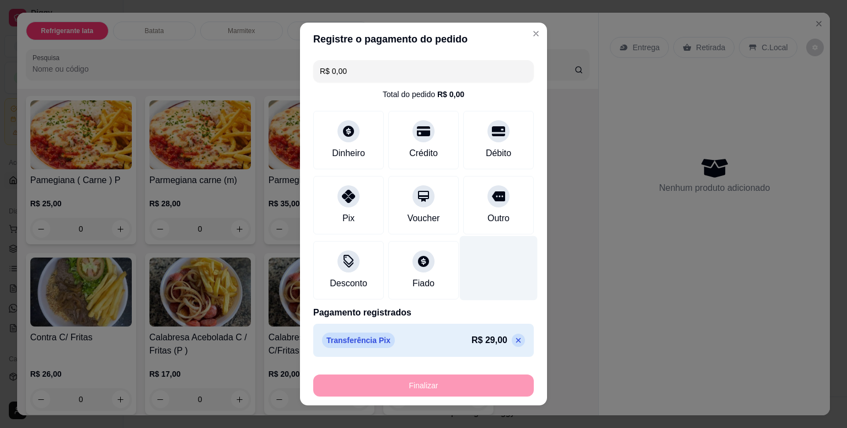
type input "-R$ 29,00"
